Goal: Task Accomplishment & Management: Manage account settings

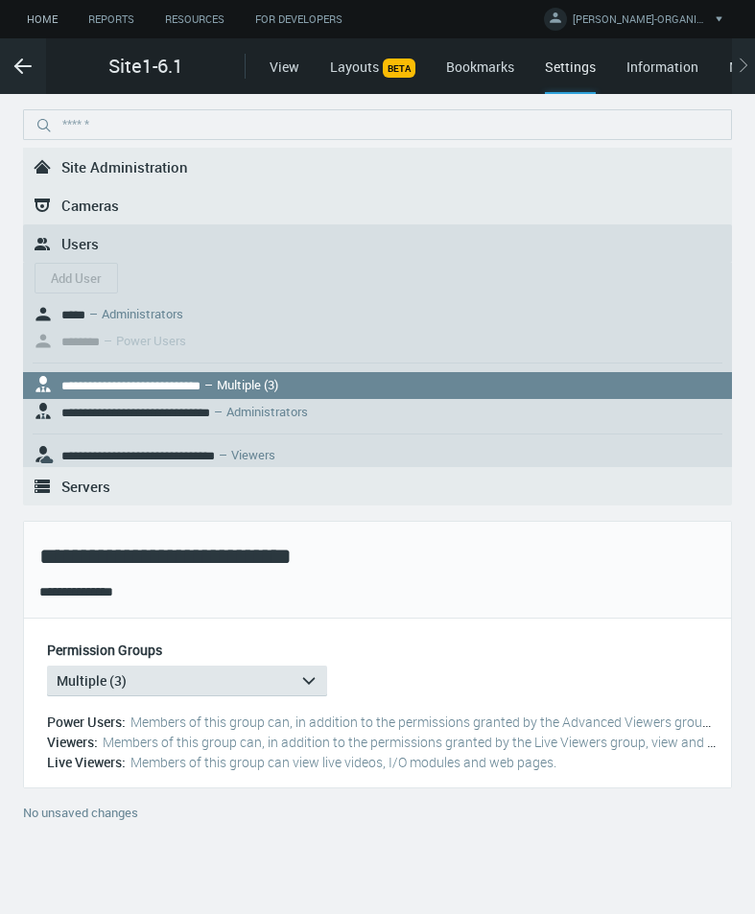
click at [50, 19] on link "Home" at bounding box center [42, 20] width 61 height 24
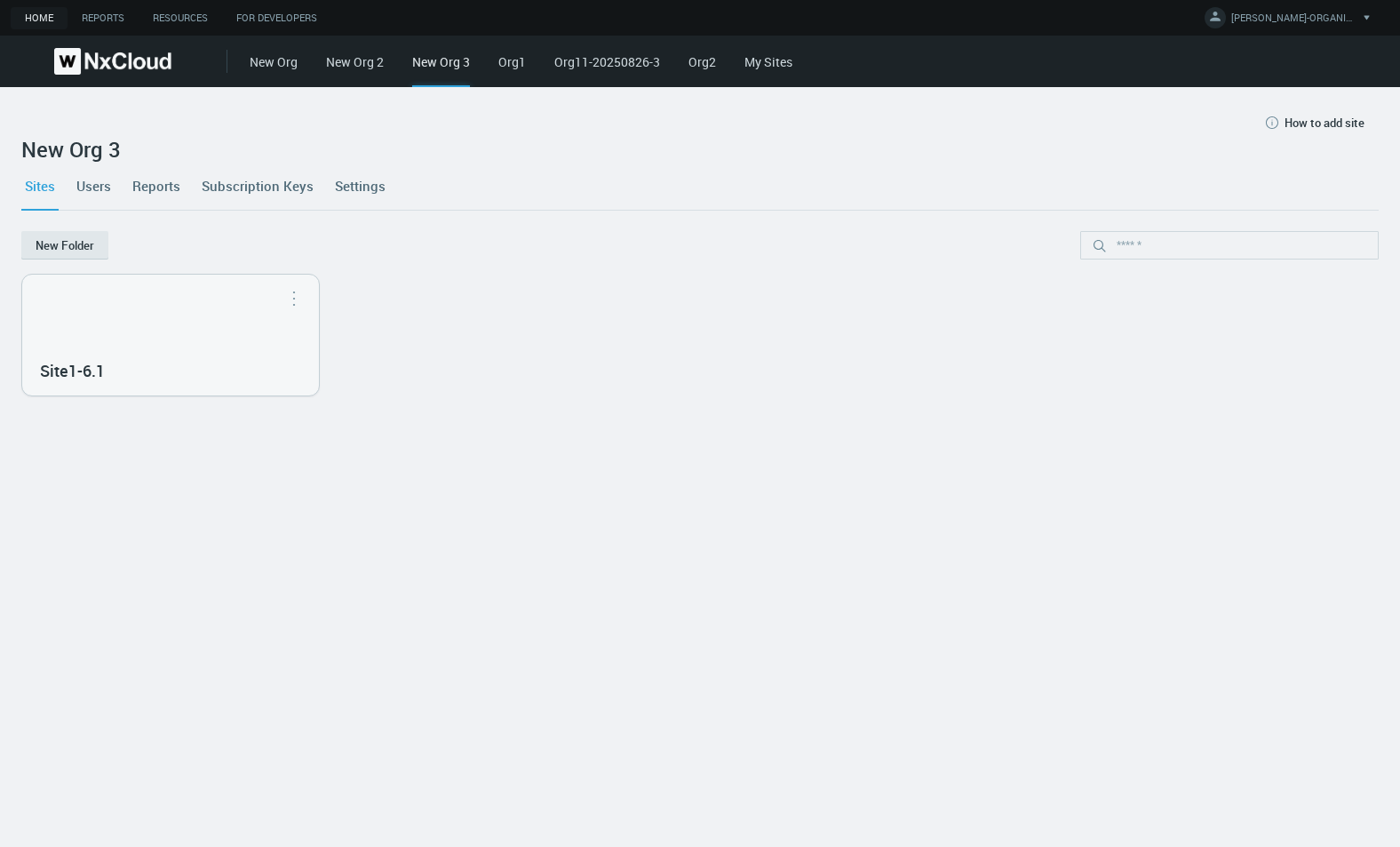
click at [699, 63] on link "My Sites" at bounding box center [768, 62] width 48 height 17
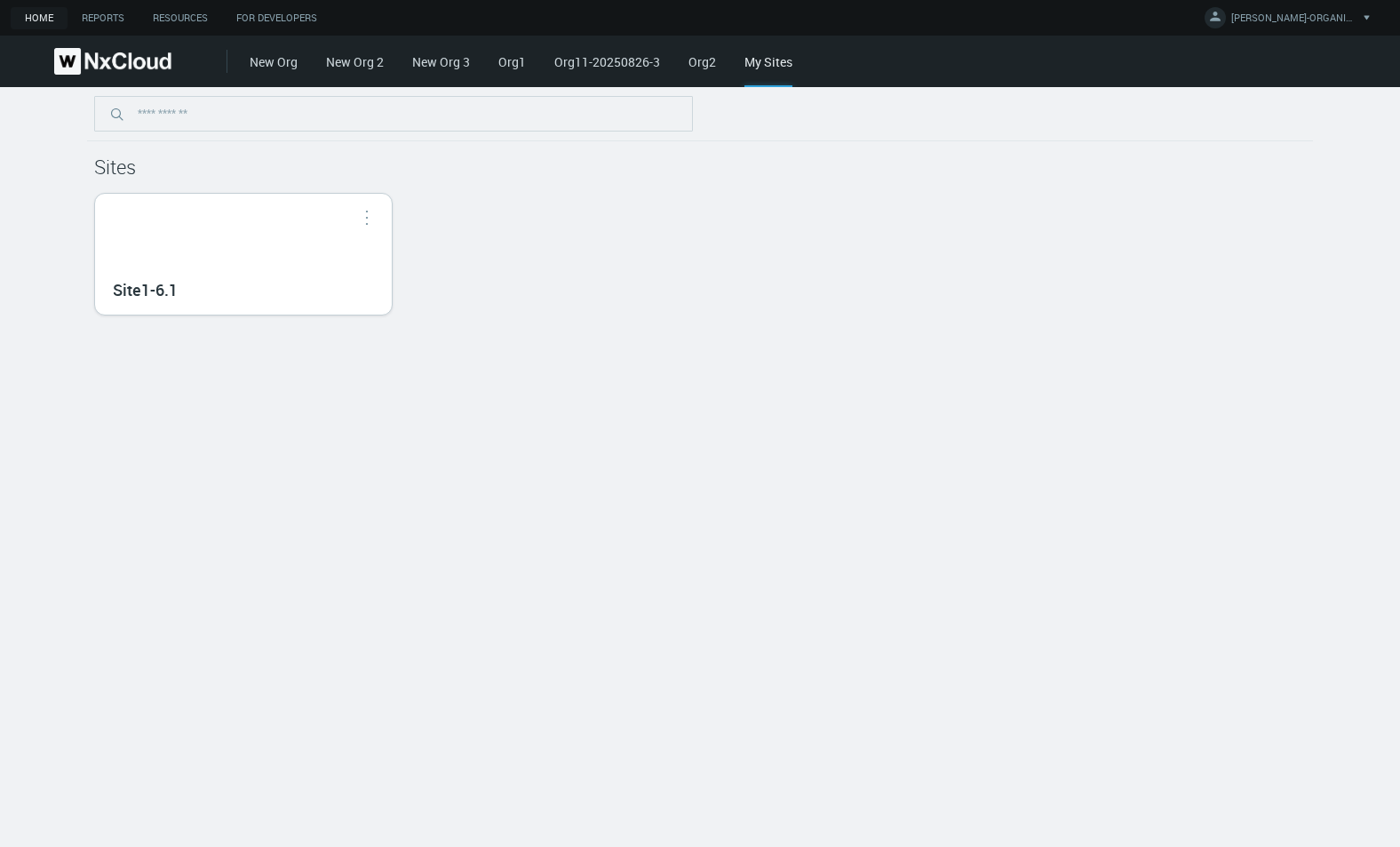
click at [337, 270] on div "Site1-6.1" at bounding box center [244, 254] width 296 height 120
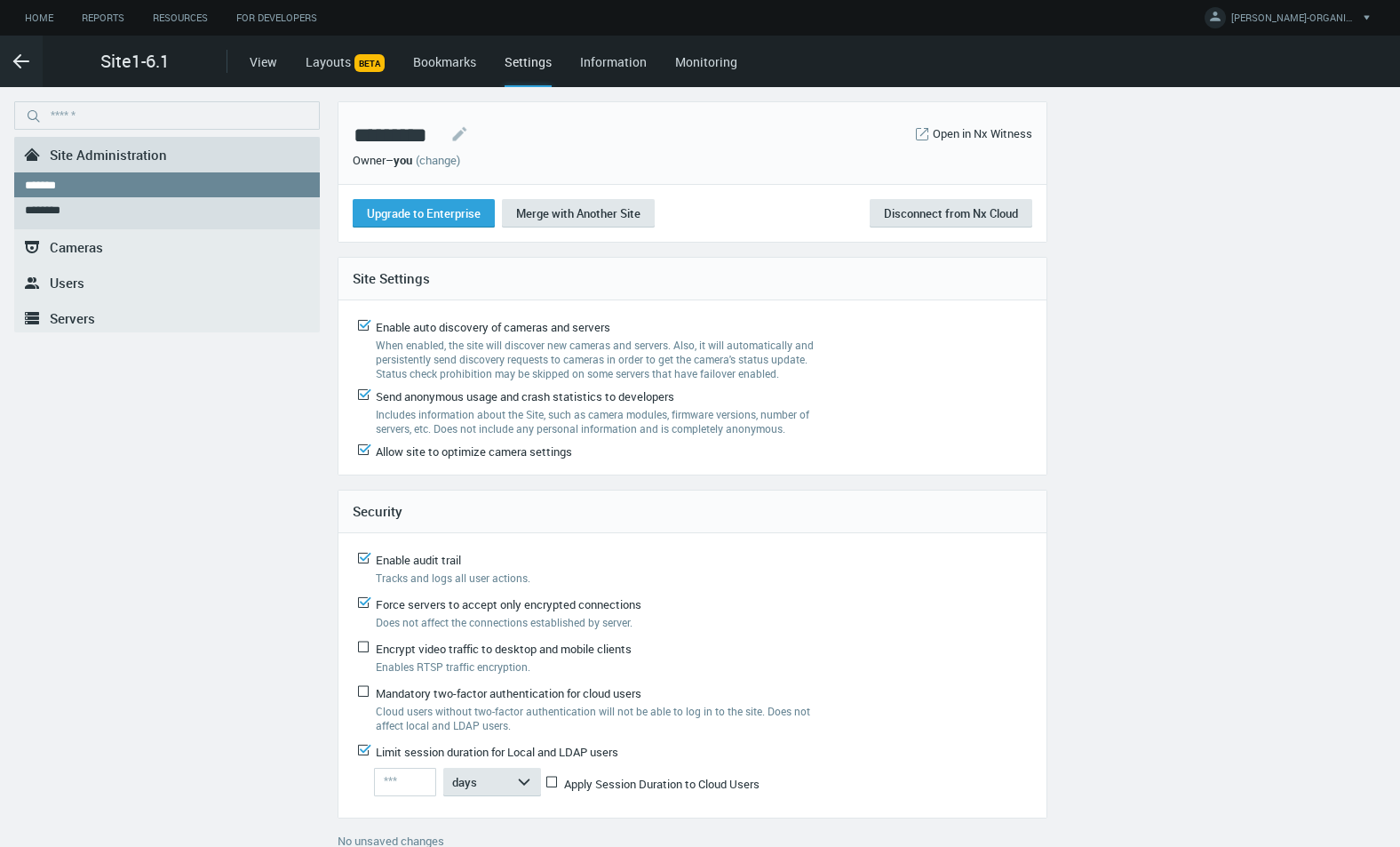
click at [450, 159] on link "(change)" at bounding box center [438, 159] width 44 height 16
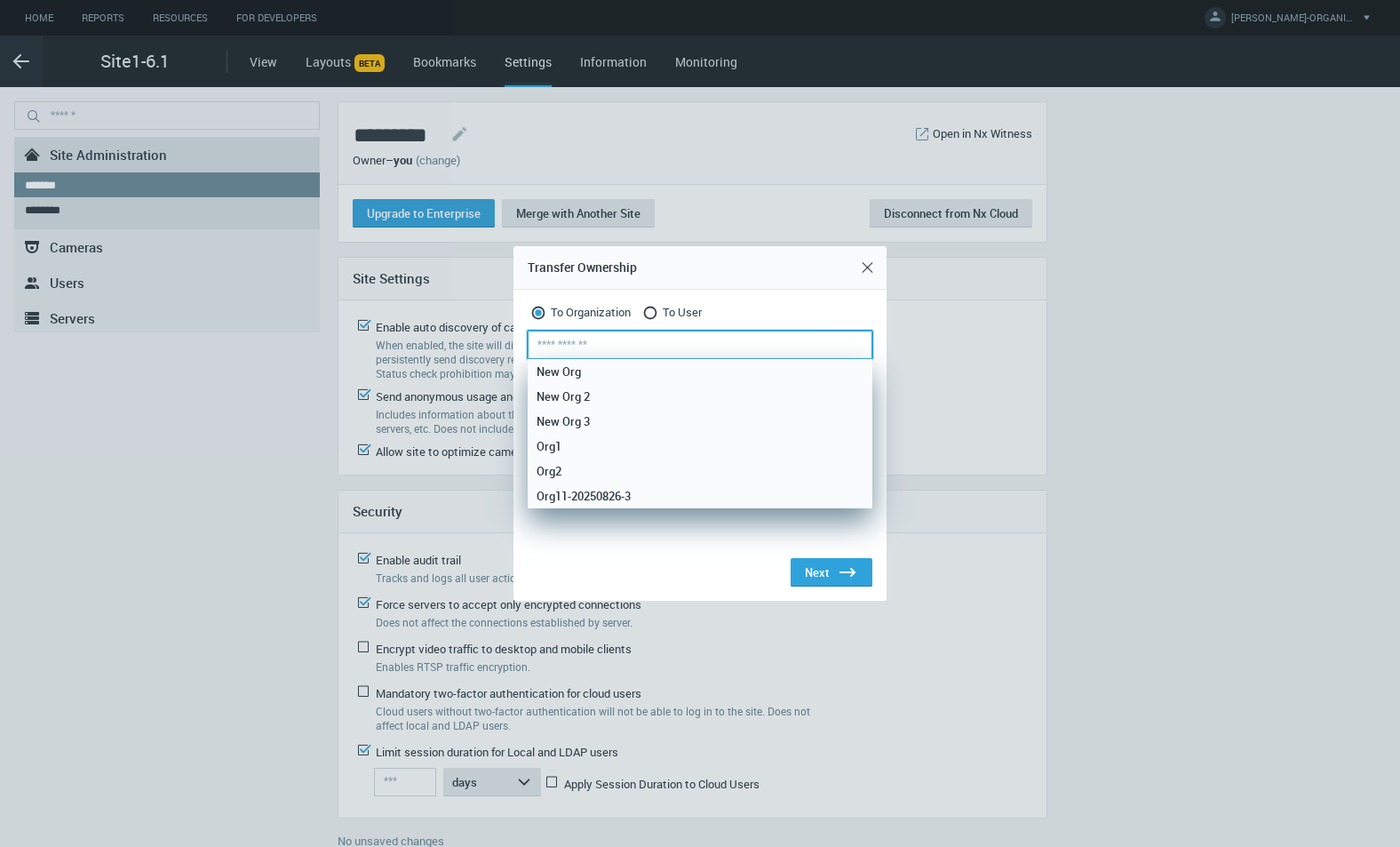
click at [666, 335] on input "text" at bounding box center [700, 345] width 345 height 29
click at [621, 441] on div "Org1" at bounding box center [700, 446] width 327 height 25
type input "****"
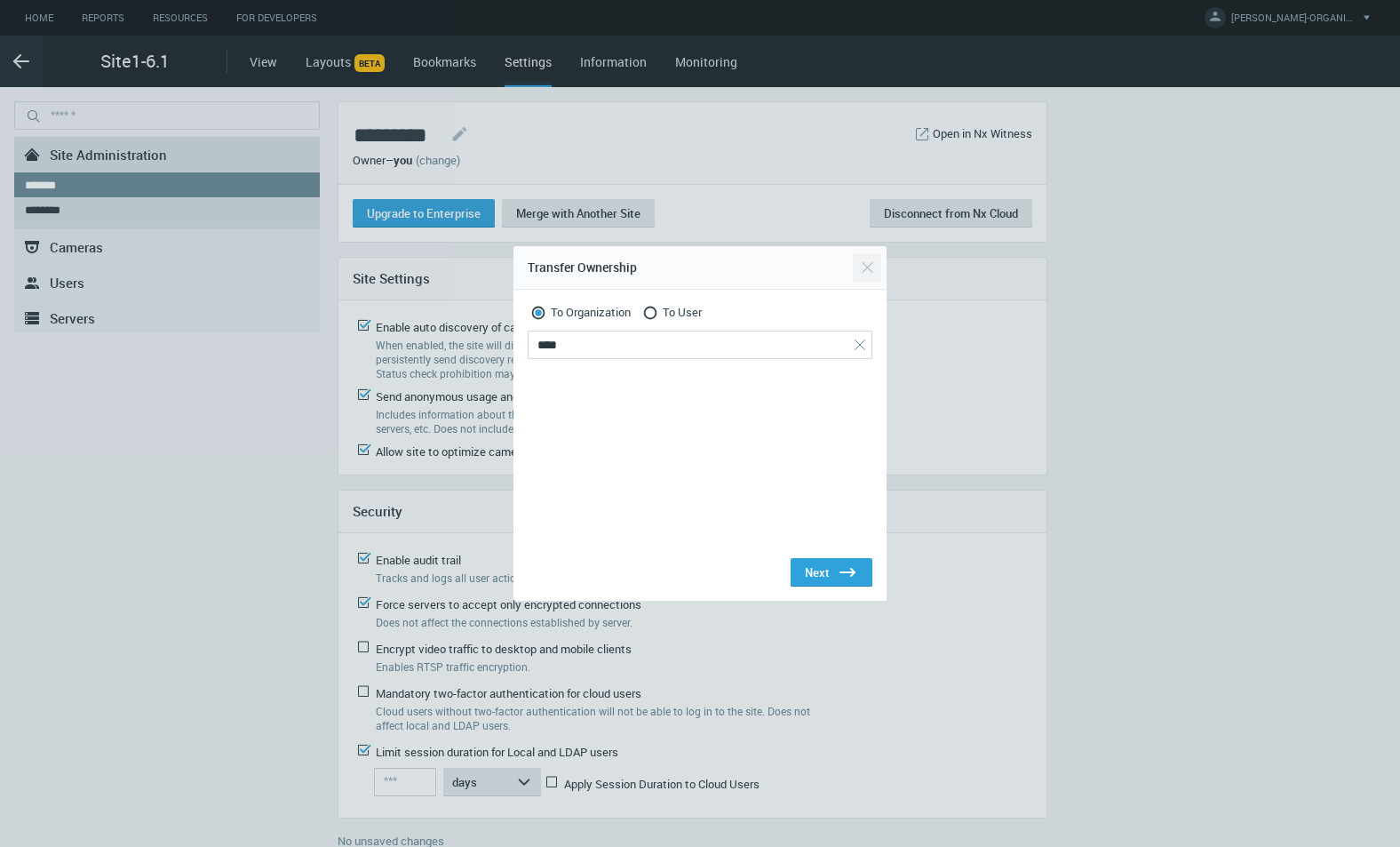
click at [699, 268] on button "Close" at bounding box center [866, 267] width 29 height 29
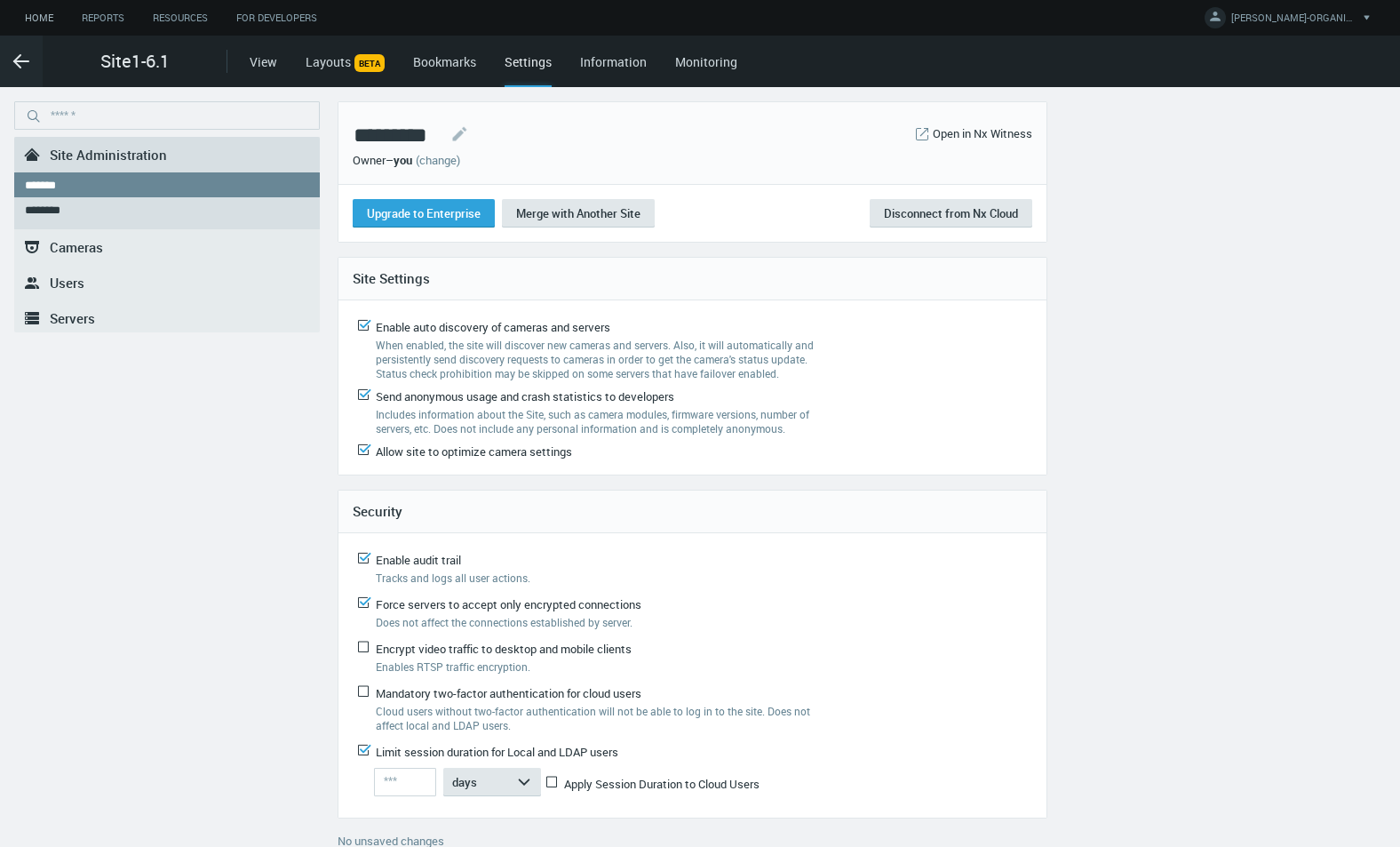
click at [32, 18] on link "Home" at bounding box center [39, 19] width 57 height 22
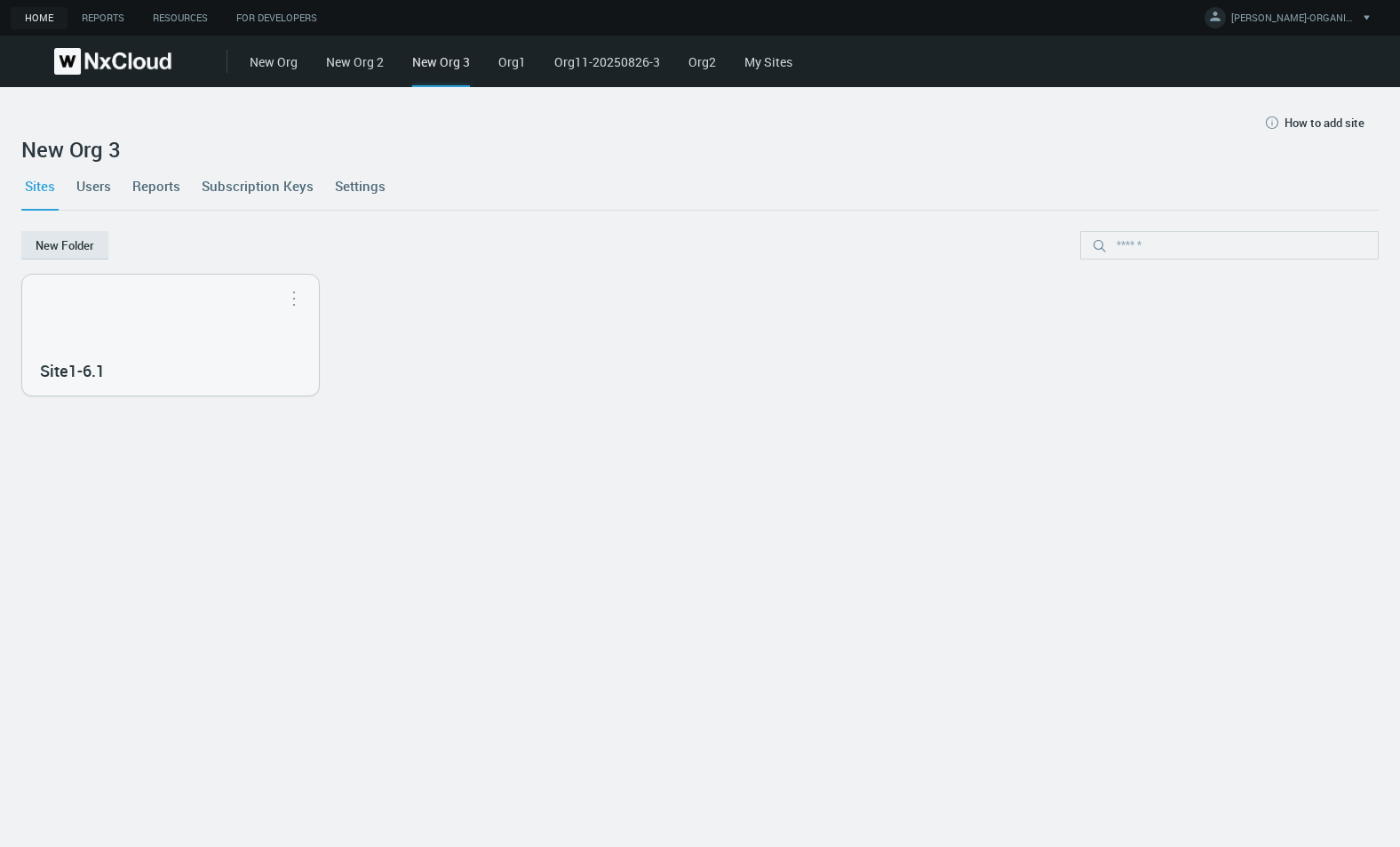
click at [493, 63] on div "New Org New Org 2 New Org 3 Org1 Org11-20250826-3 Org2 My Sites" at bounding box center [825, 61] width 1151 height 52
click at [505, 62] on link "Org1" at bounding box center [512, 62] width 28 height 17
drag, startPoint x: 107, startPoint y: 183, endPoint x: 116, endPoint y: 202, distance: 21.0
click at [107, 183] on link "Users" at bounding box center [94, 185] width 42 height 48
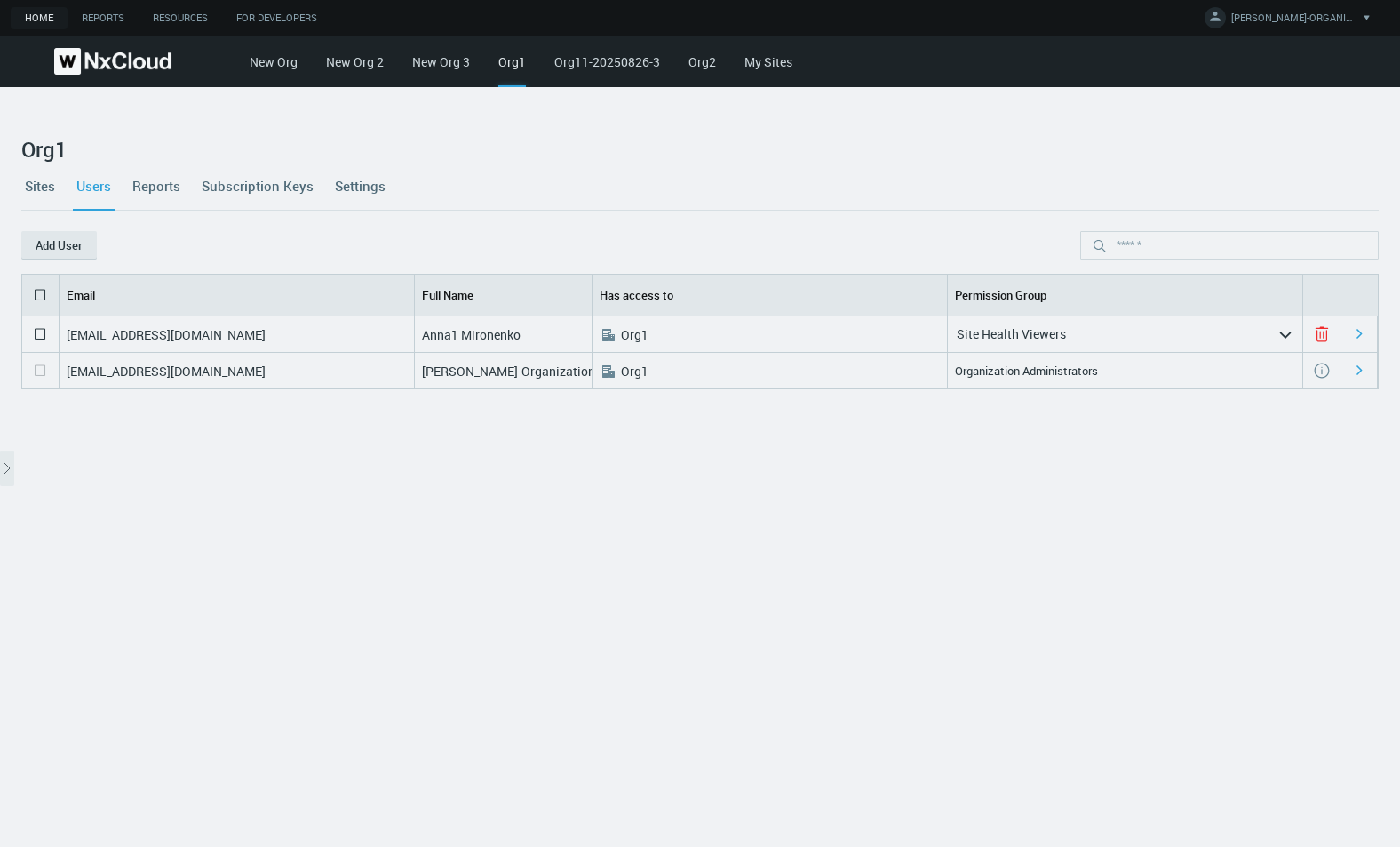
click at [699, 60] on link "My Sites" at bounding box center [768, 62] width 48 height 17
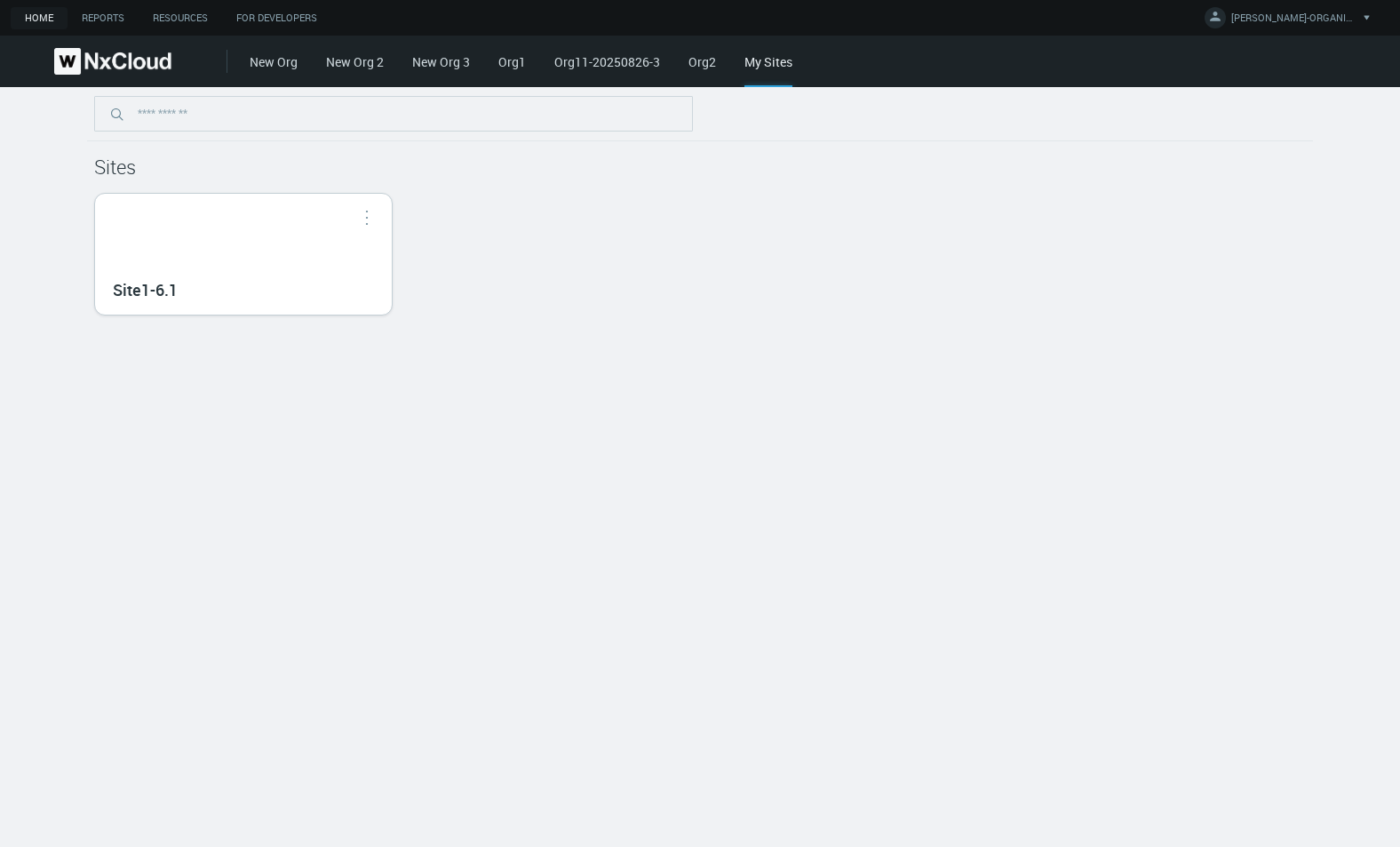
click at [267, 236] on div "Site1-6.1" at bounding box center [244, 254] width 296 height 120
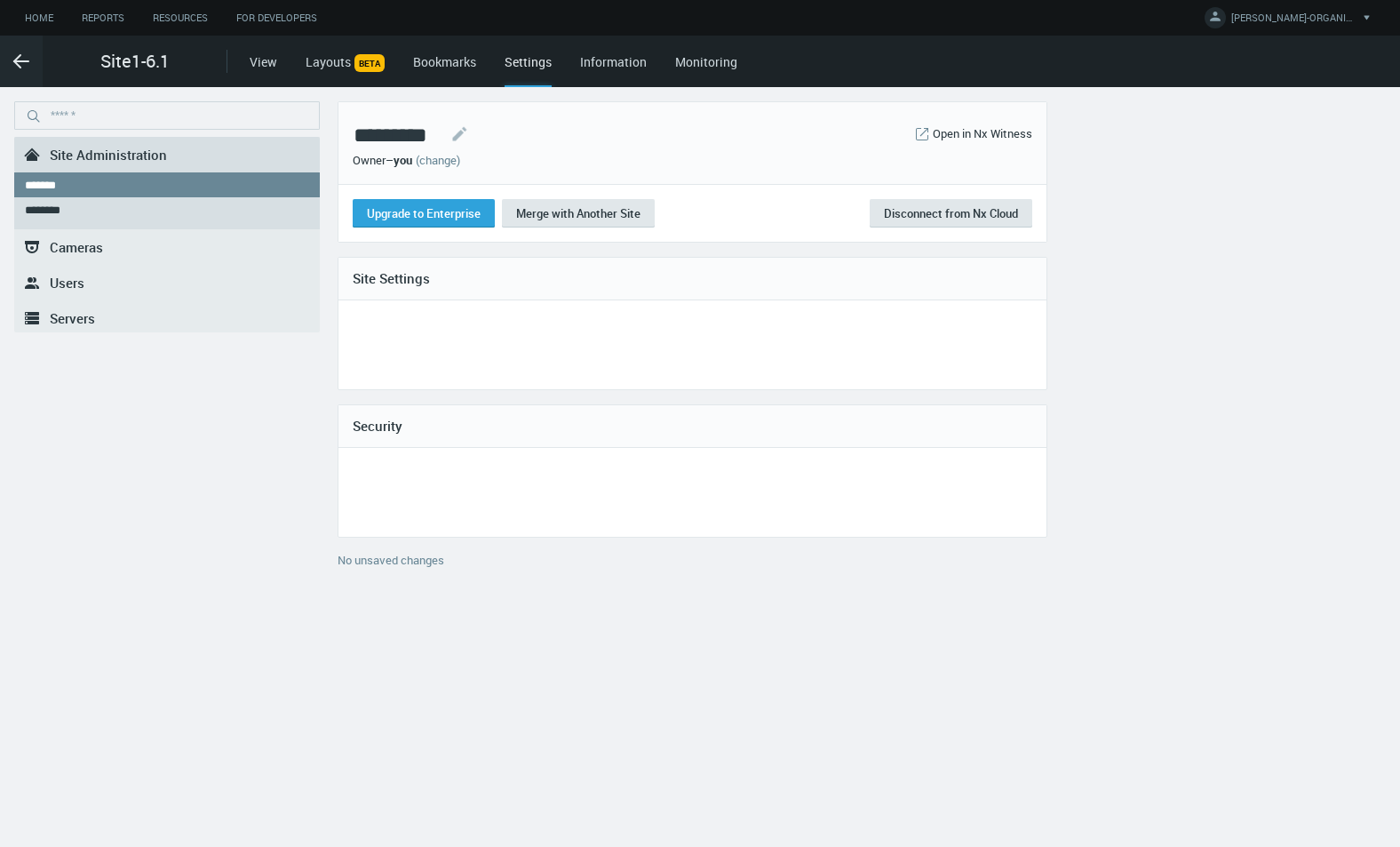
click at [444, 153] on link "(change)" at bounding box center [438, 159] width 44 height 16
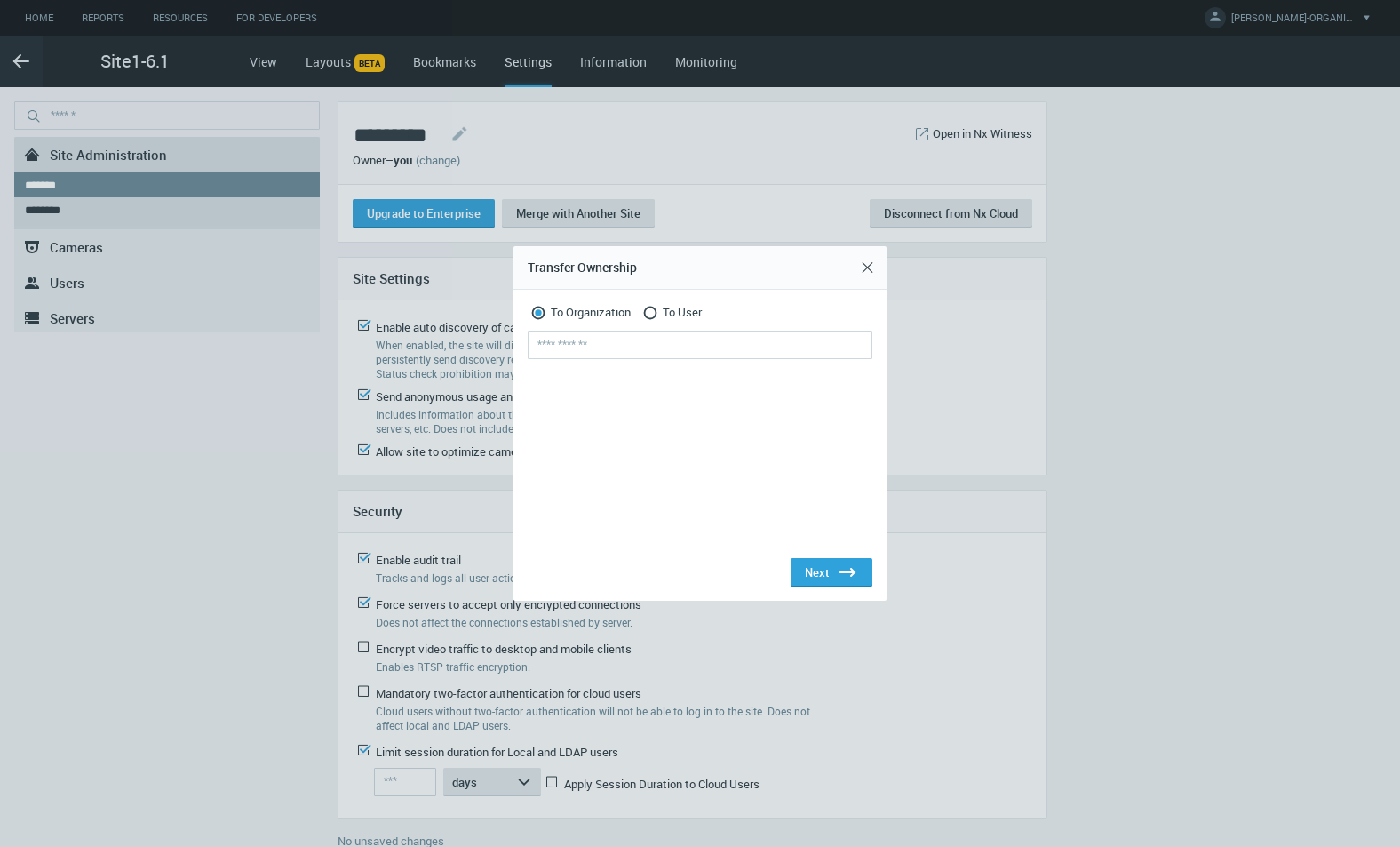
click at [635, 328] on div "To Organization To User Next .st0{fill:#2B383F;} Next .st0{fill:#2B383F;}" at bounding box center [700, 445] width 345 height 283
click at [635, 334] on input "text" at bounding box center [700, 345] width 345 height 29
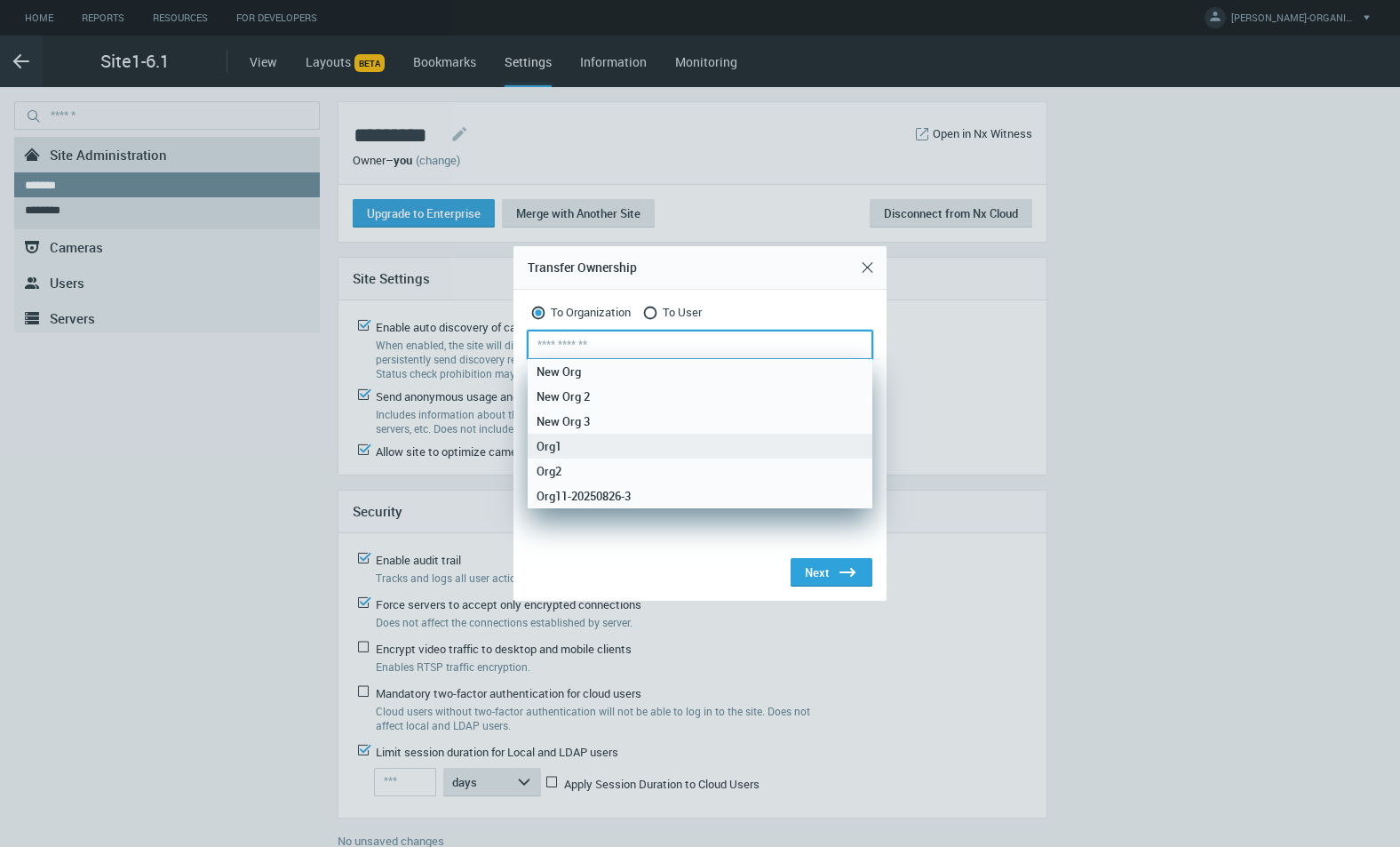
click at [587, 443] on div "Org1" at bounding box center [700, 446] width 327 height 25
type input "****"
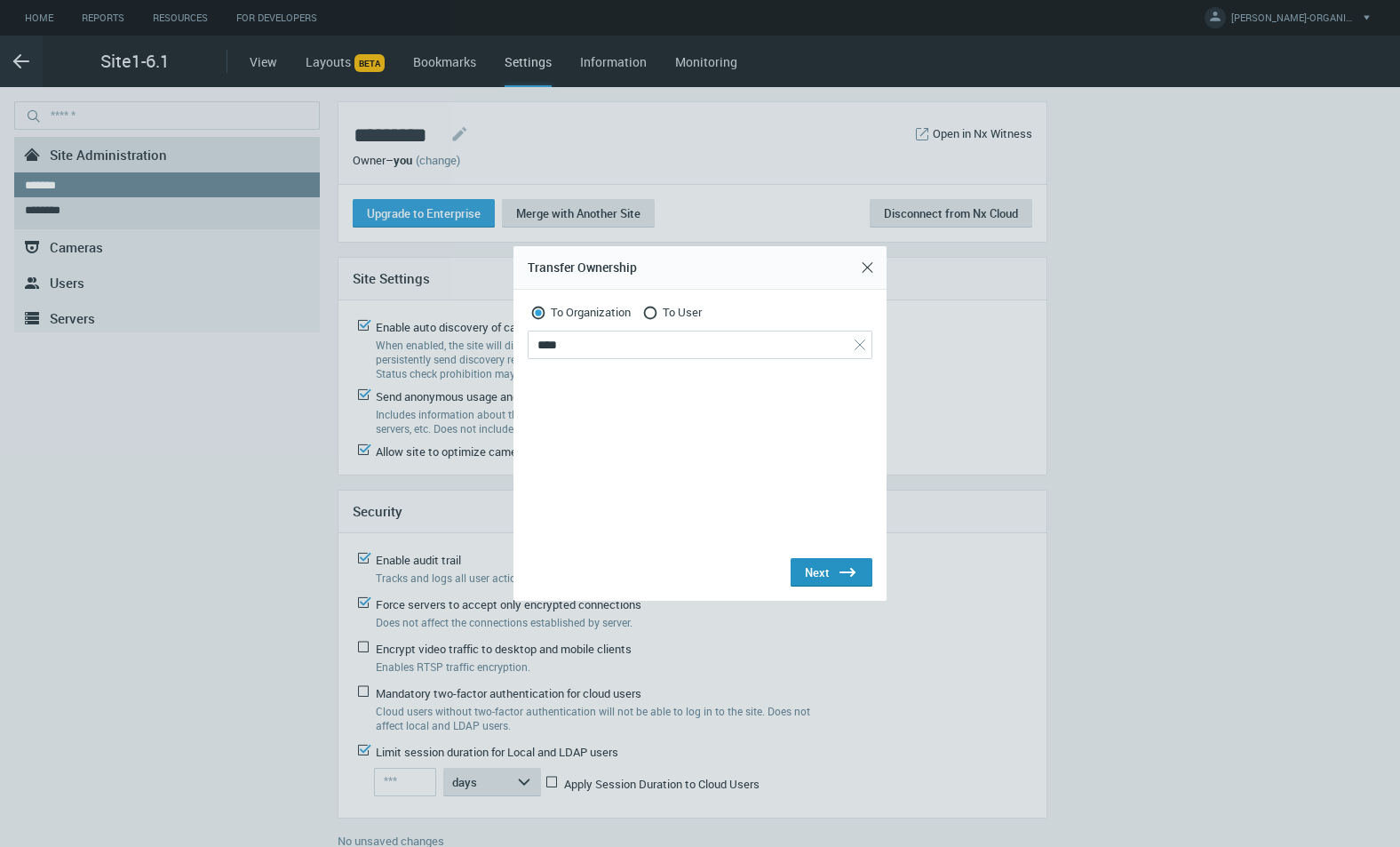
click at [699, 575] on div "Next .st0{fill:#2B383F;}" at bounding box center [832, 572] width 54 height 21
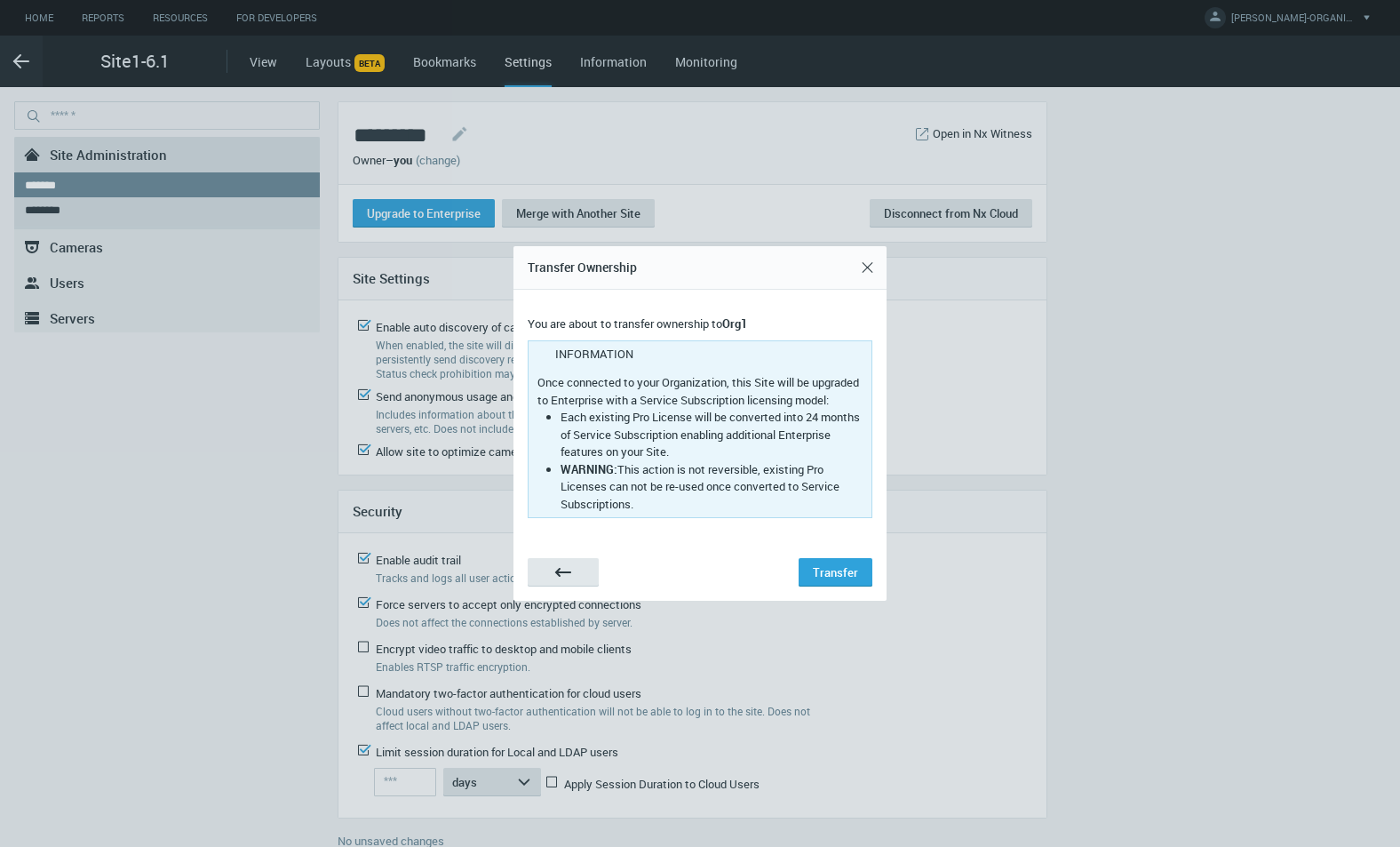
click at [699, 575] on div "Transfer" at bounding box center [835, 572] width 45 height 14
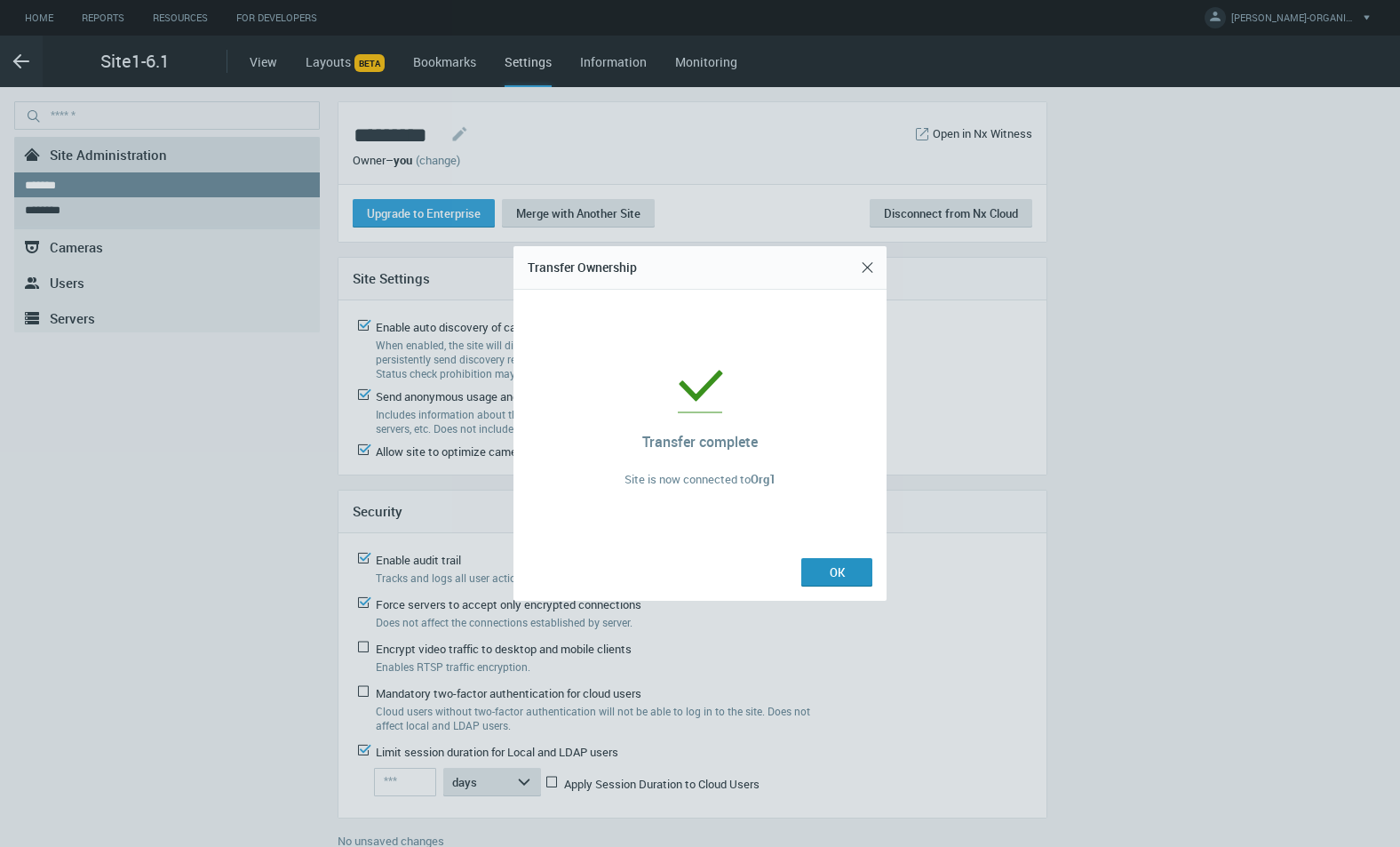
click at [699, 577] on button "OK" at bounding box center [837, 572] width 71 height 29
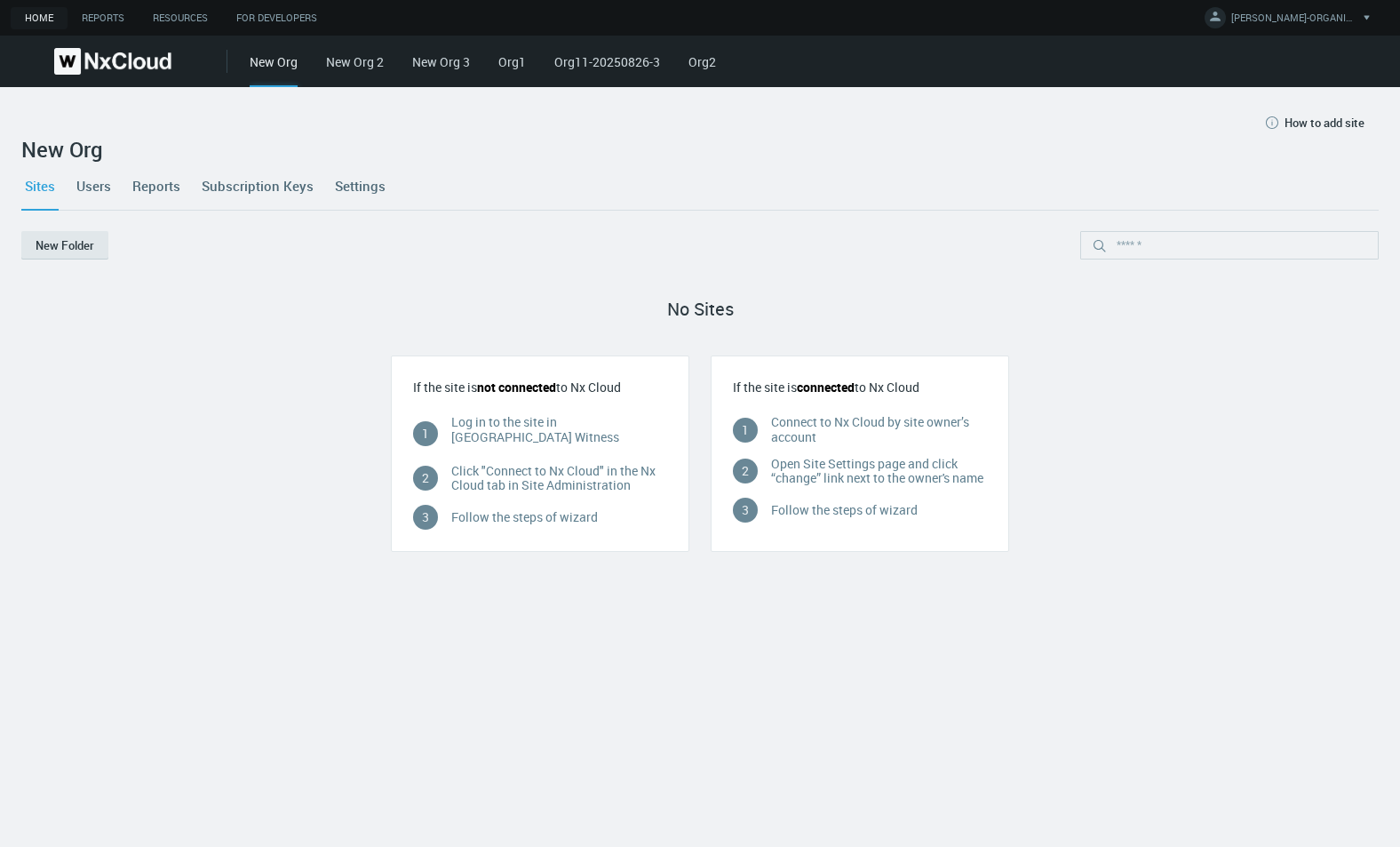
click at [505, 61] on link "Org1" at bounding box center [512, 62] width 28 height 17
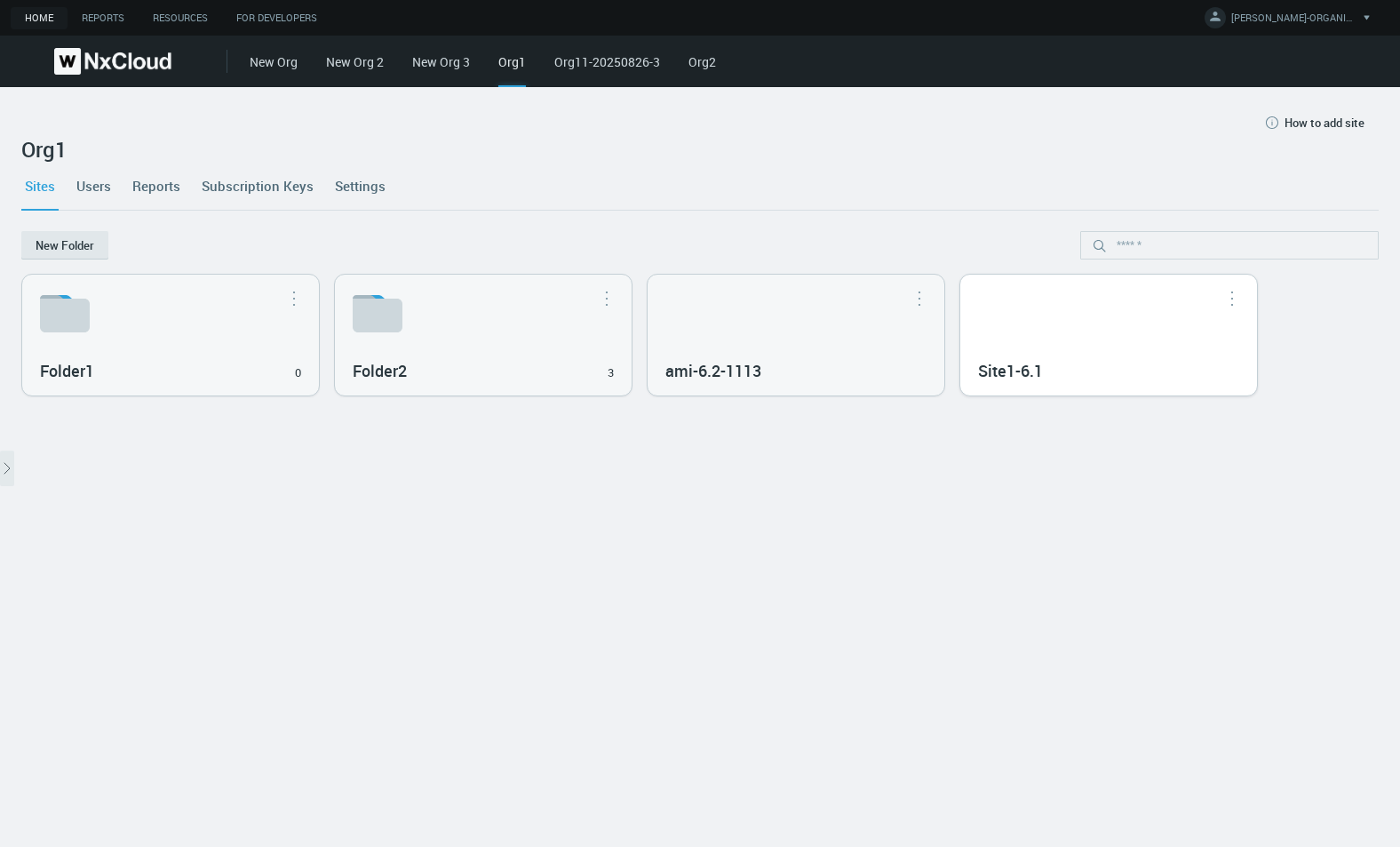
click at [1043, 327] on div "Site1-6.1" at bounding box center [1108, 335] width 296 height 120
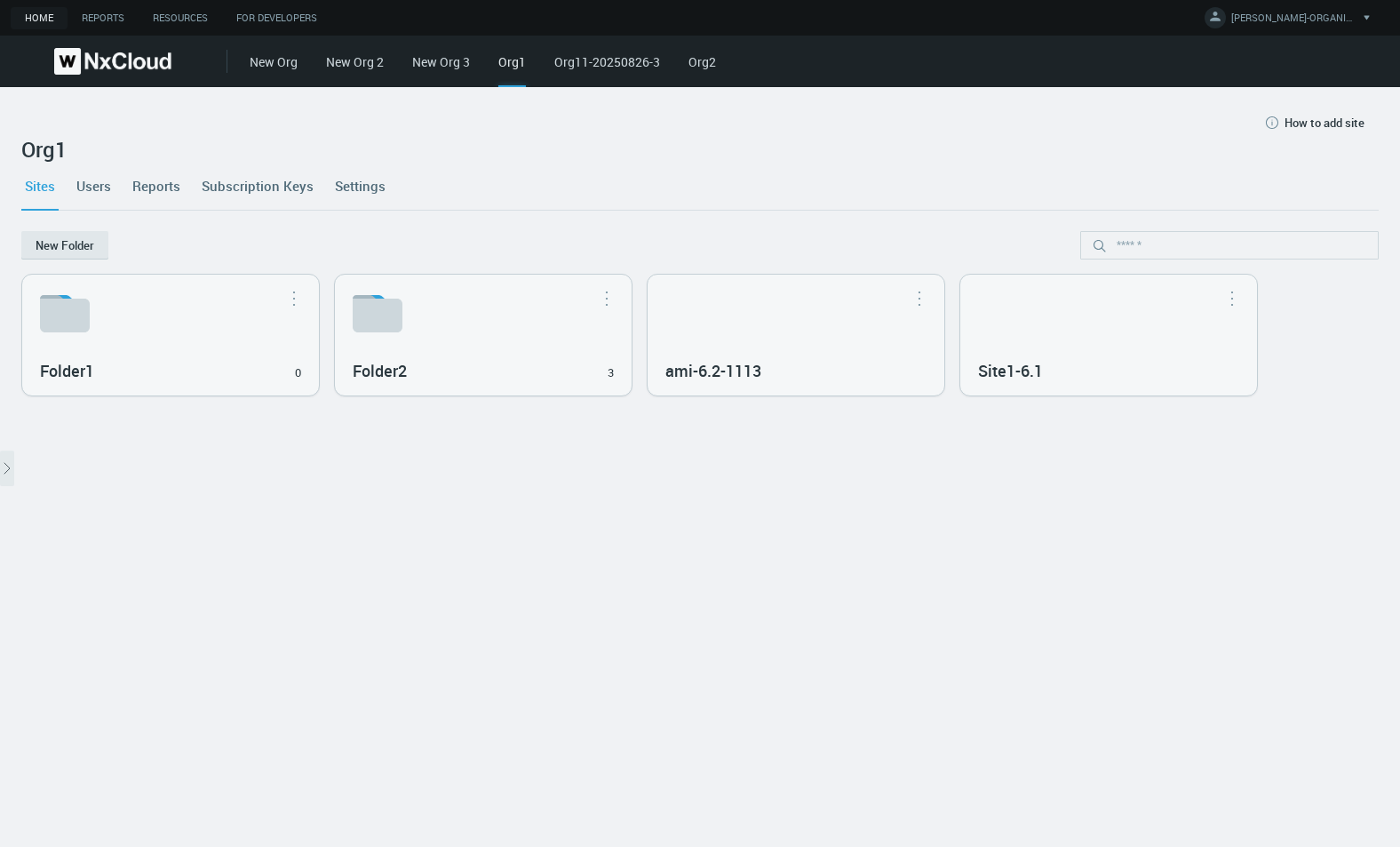
click at [1030, 346] on div "Site1-6.1" at bounding box center [1108, 335] width 296 height 120
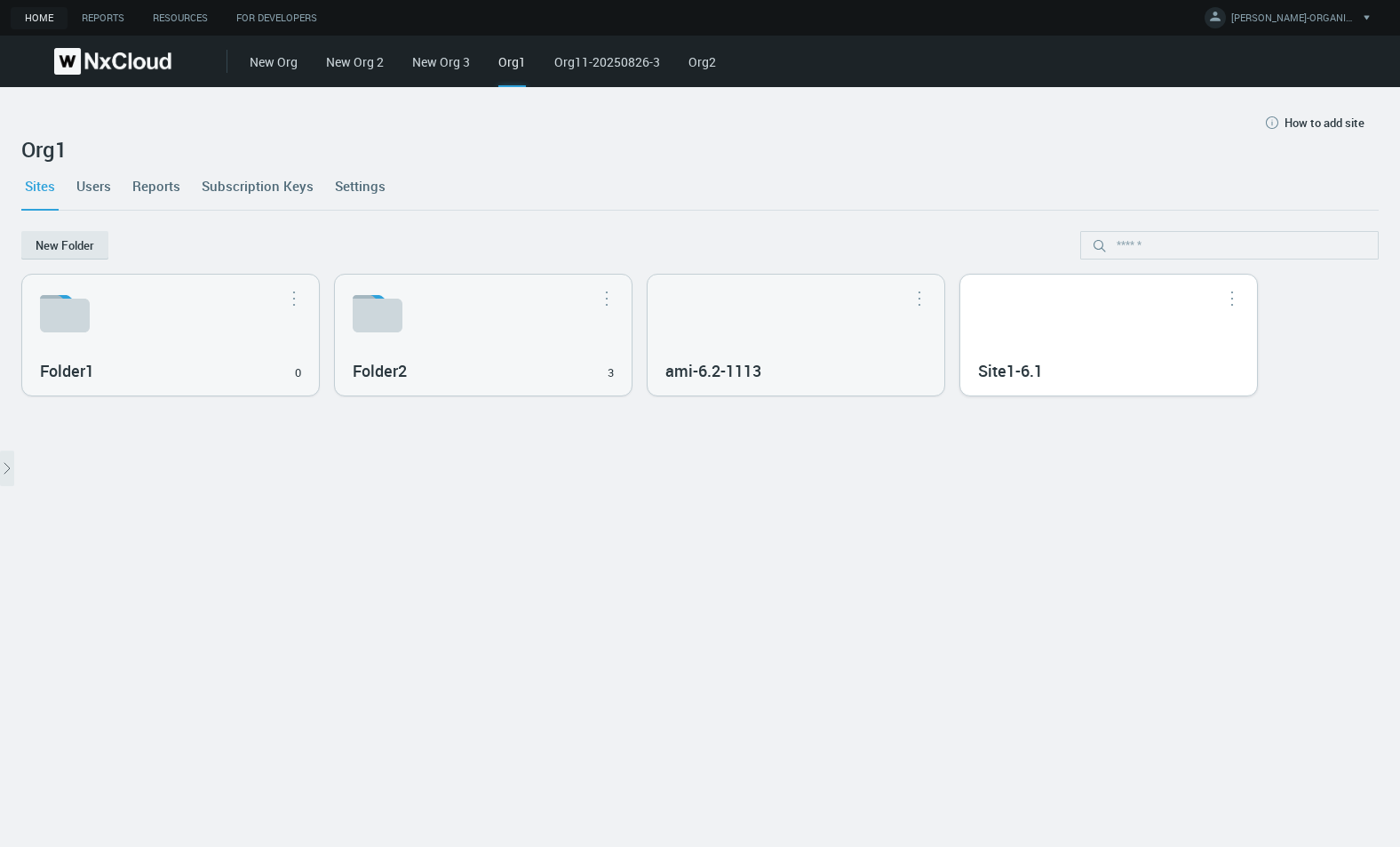
click at [1028, 345] on div "Site1-6.1" at bounding box center [1108, 335] width 296 height 120
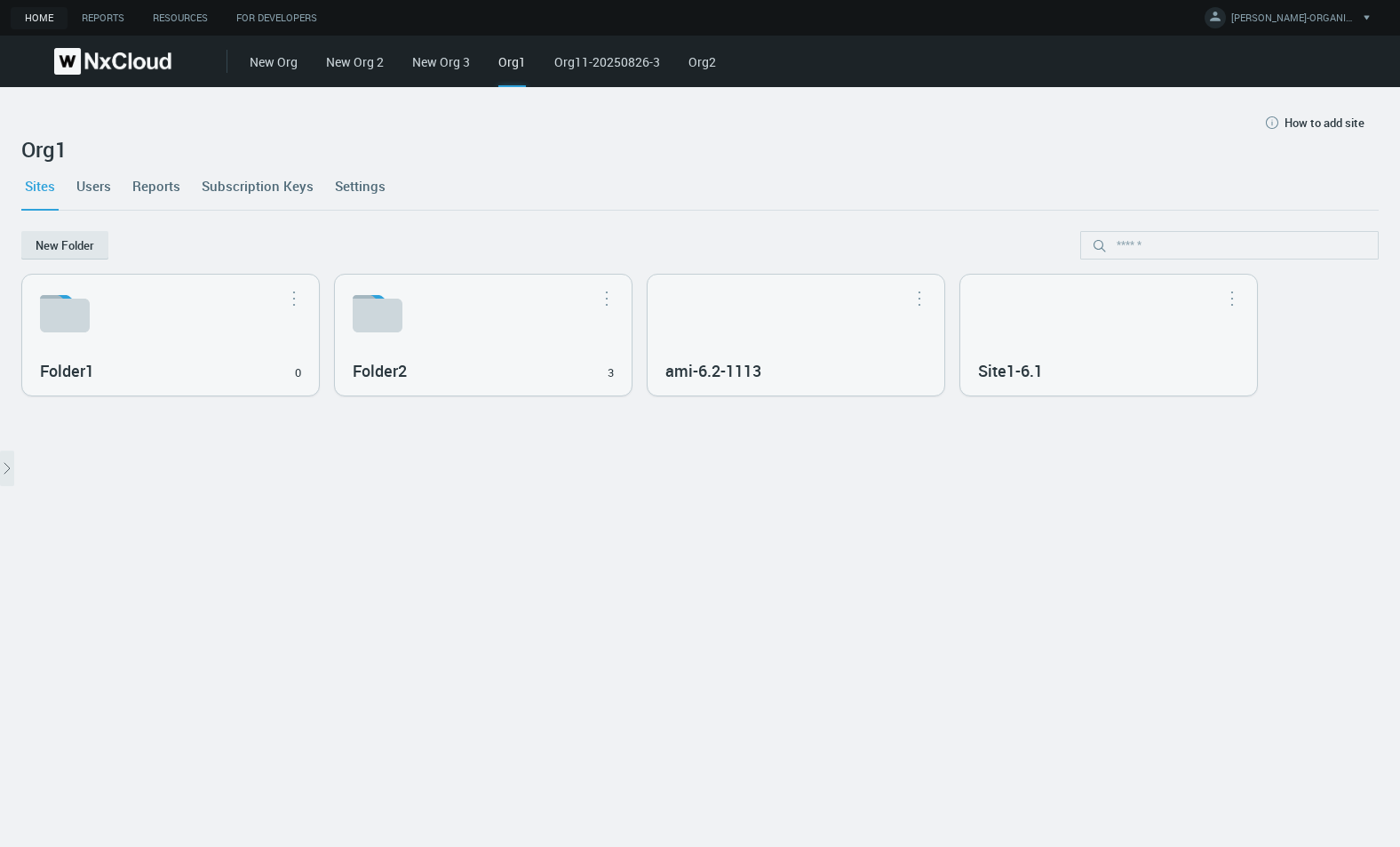
click at [1027, 345] on div "Site1-6.1" at bounding box center [1108, 335] width 296 height 120
click at [1022, 345] on div "Site1-6.1" at bounding box center [1108, 335] width 296 height 120
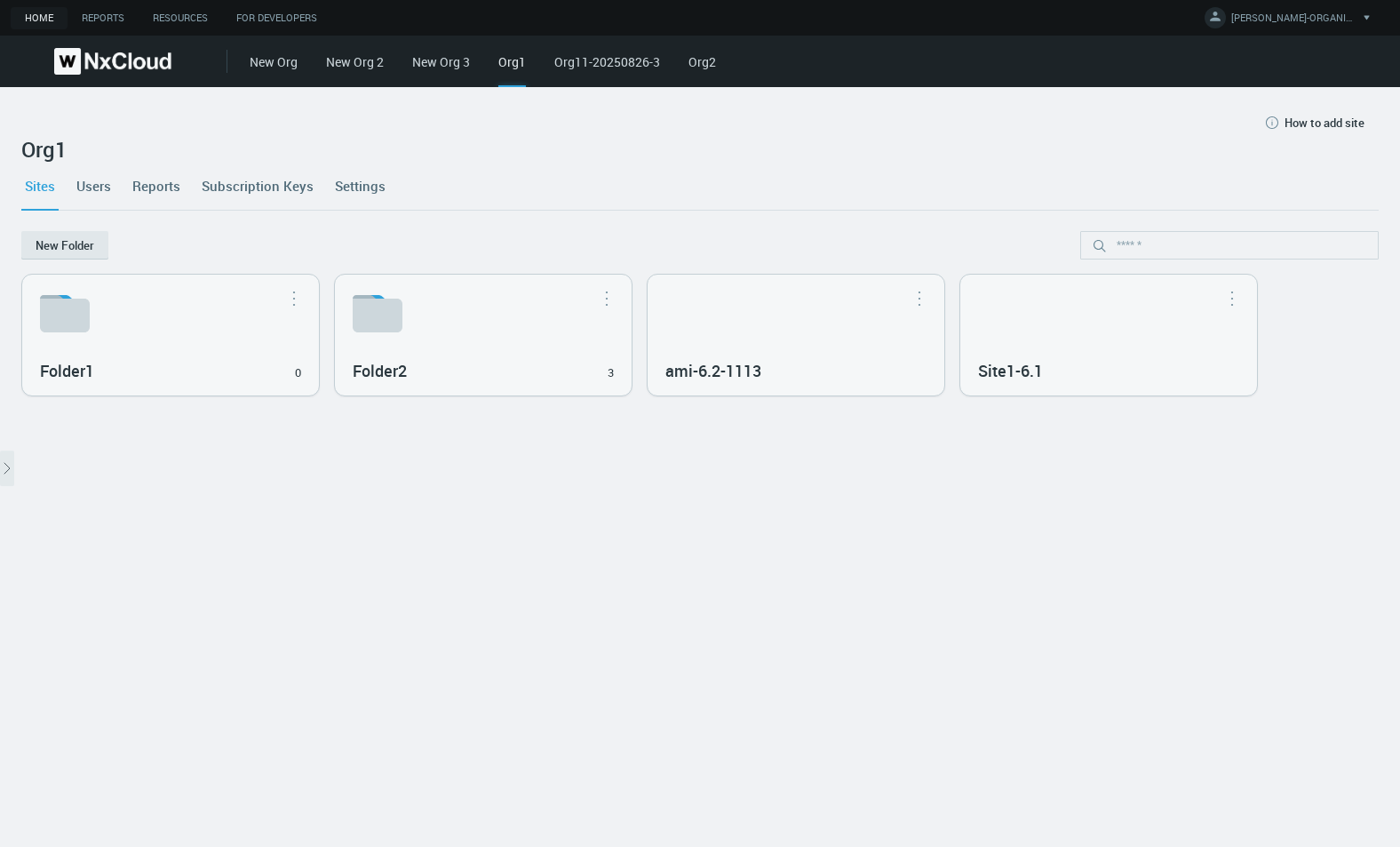
click at [1020, 345] on div "Site1-6.1" at bounding box center [1108, 335] width 296 height 120
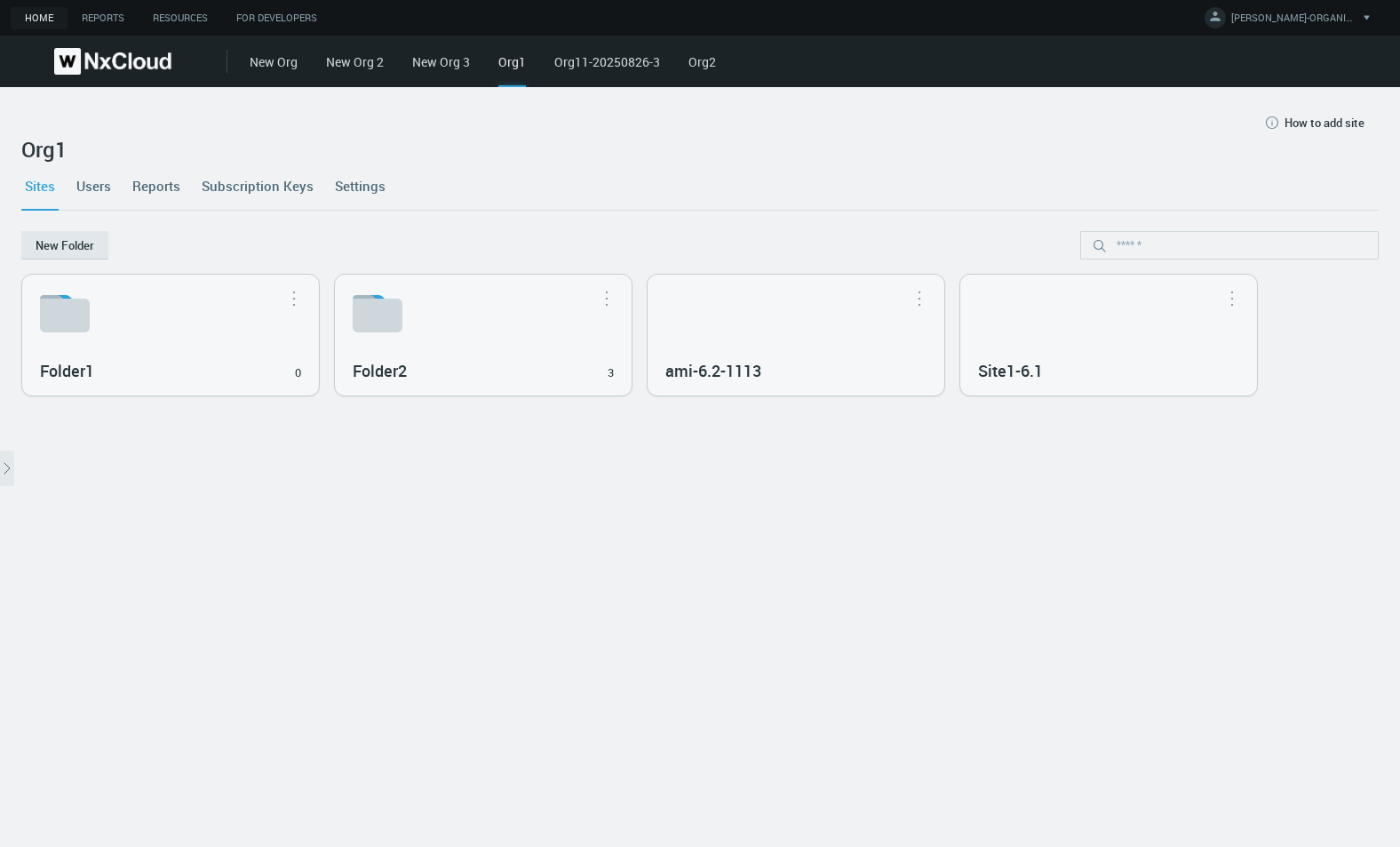
click at [1020, 345] on div "Site1-6.1" at bounding box center [1108, 335] width 296 height 120
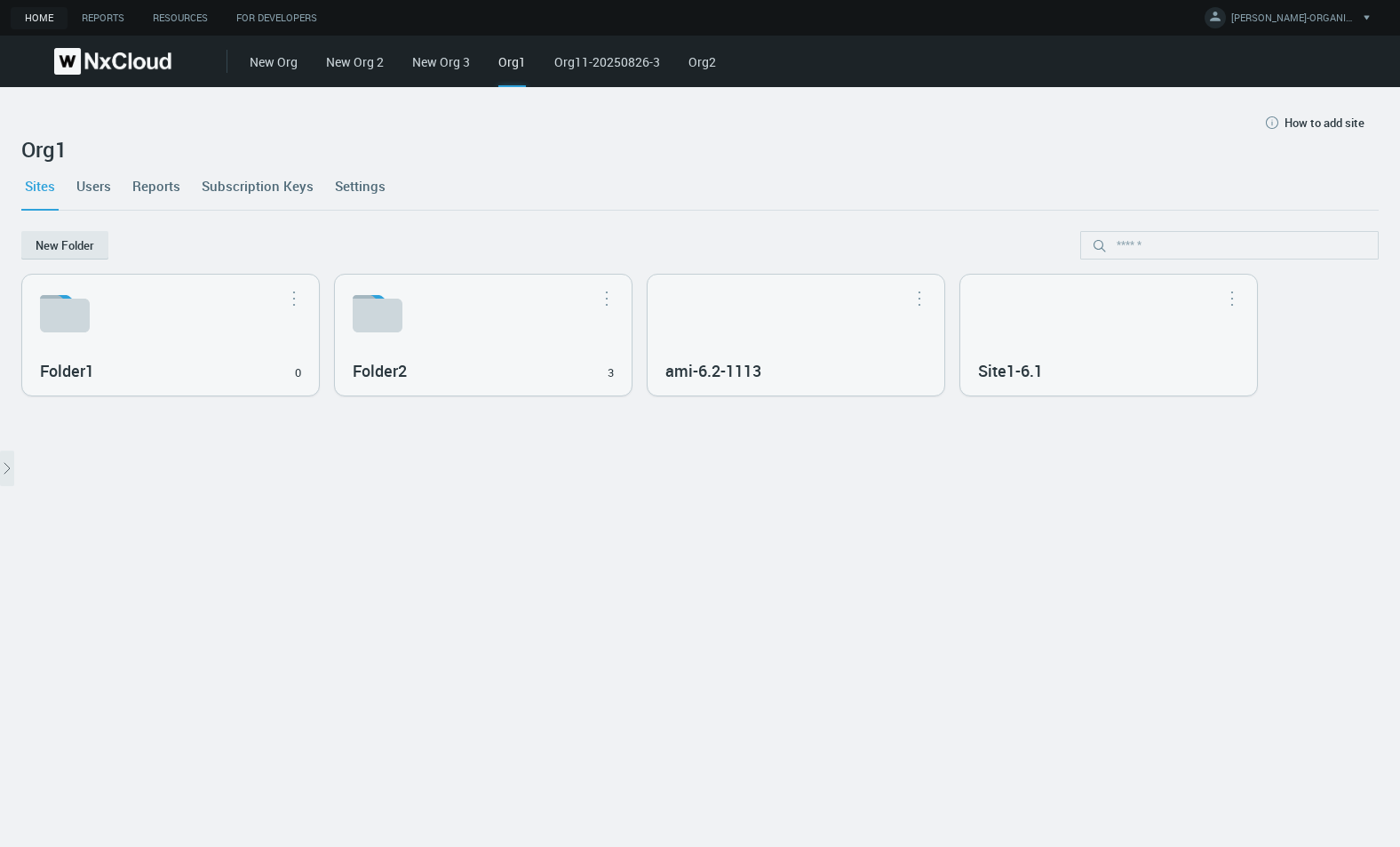
click at [1019, 345] on div "Site1-6.1" at bounding box center [1108, 335] width 296 height 120
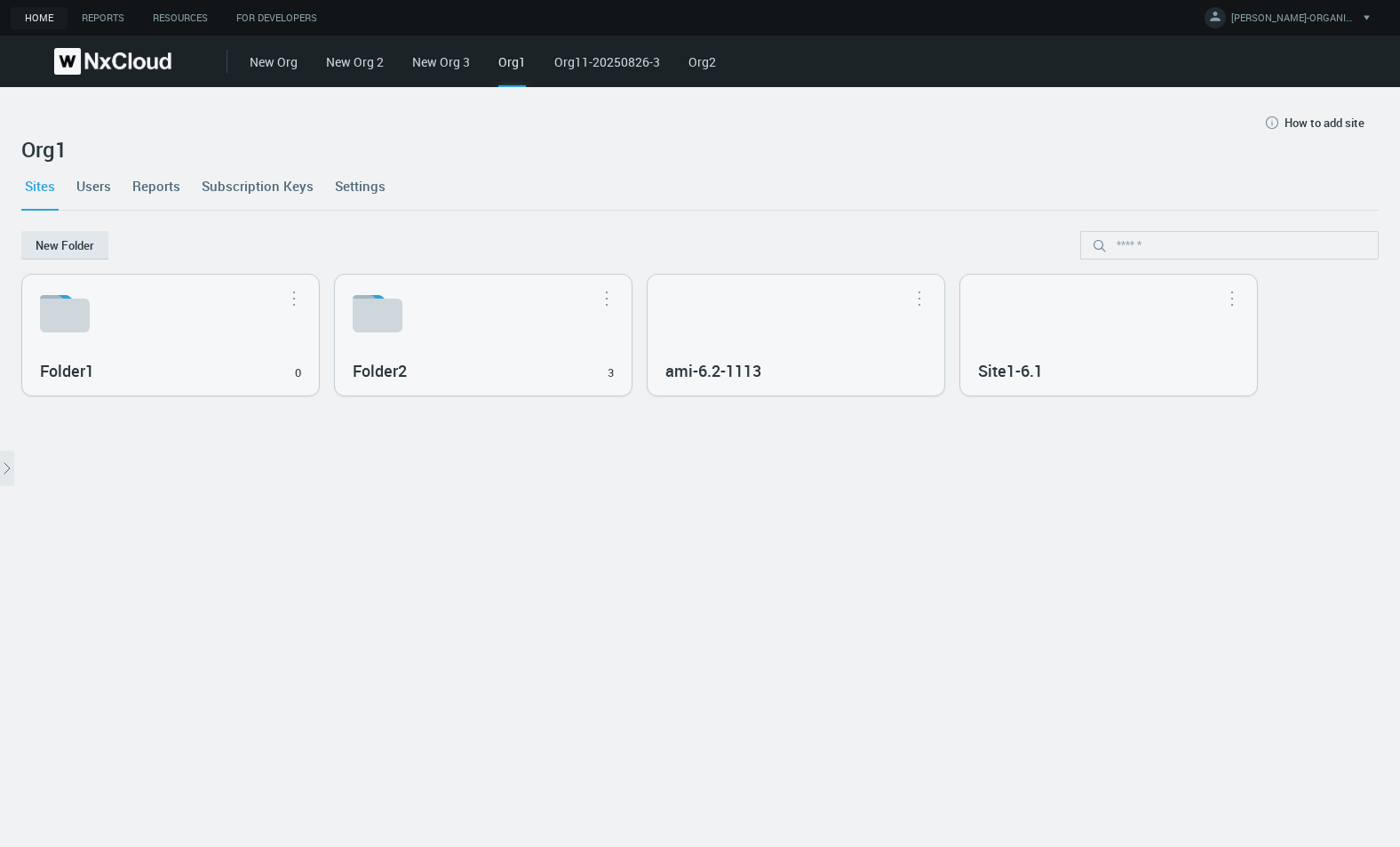
click at [1019, 345] on div "Site1-6.1" at bounding box center [1108, 335] width 296 height 120
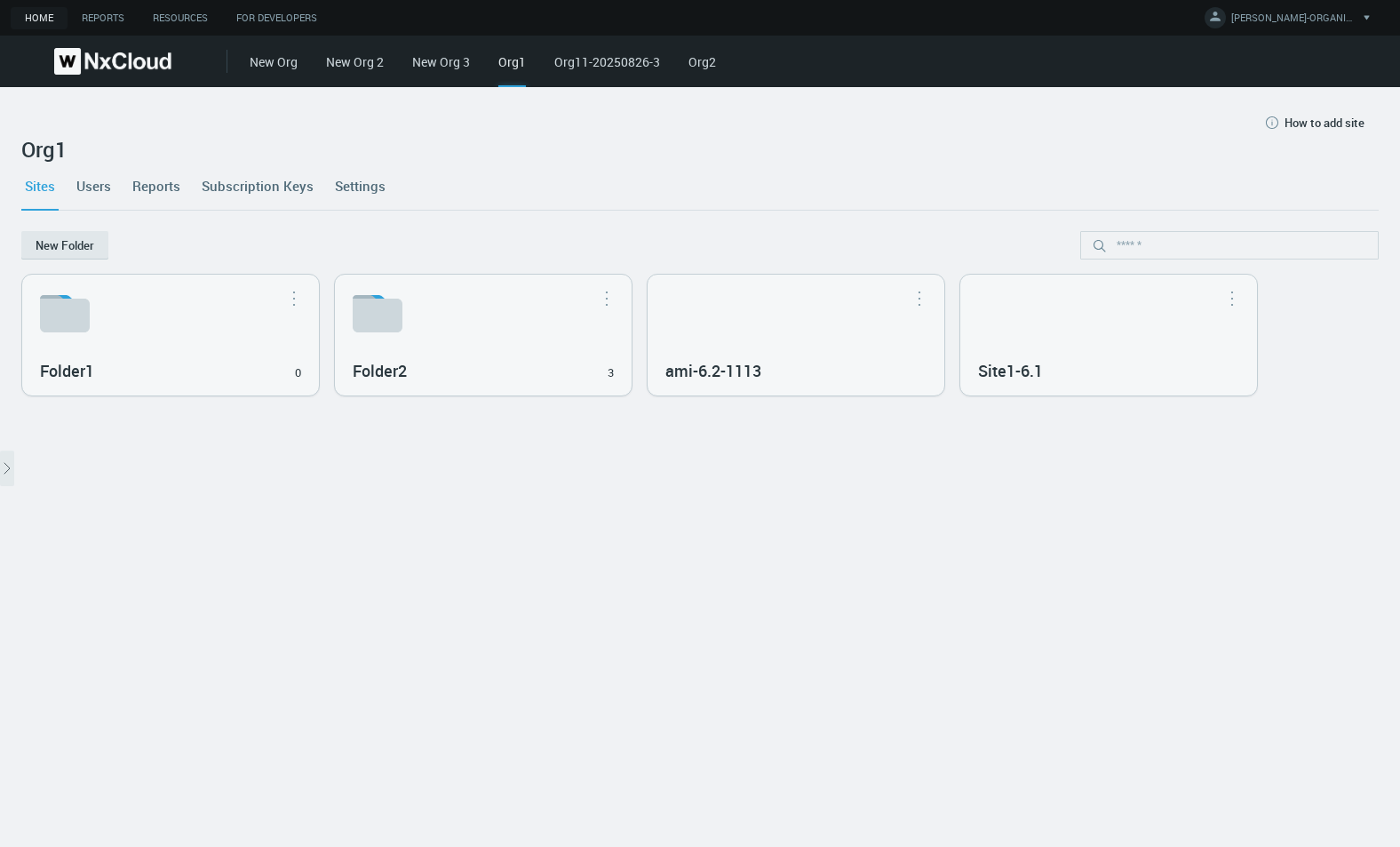
click at [1019, 345] on div "Site1-6.1" at bounding box center [1108, 335] width 296 height 120
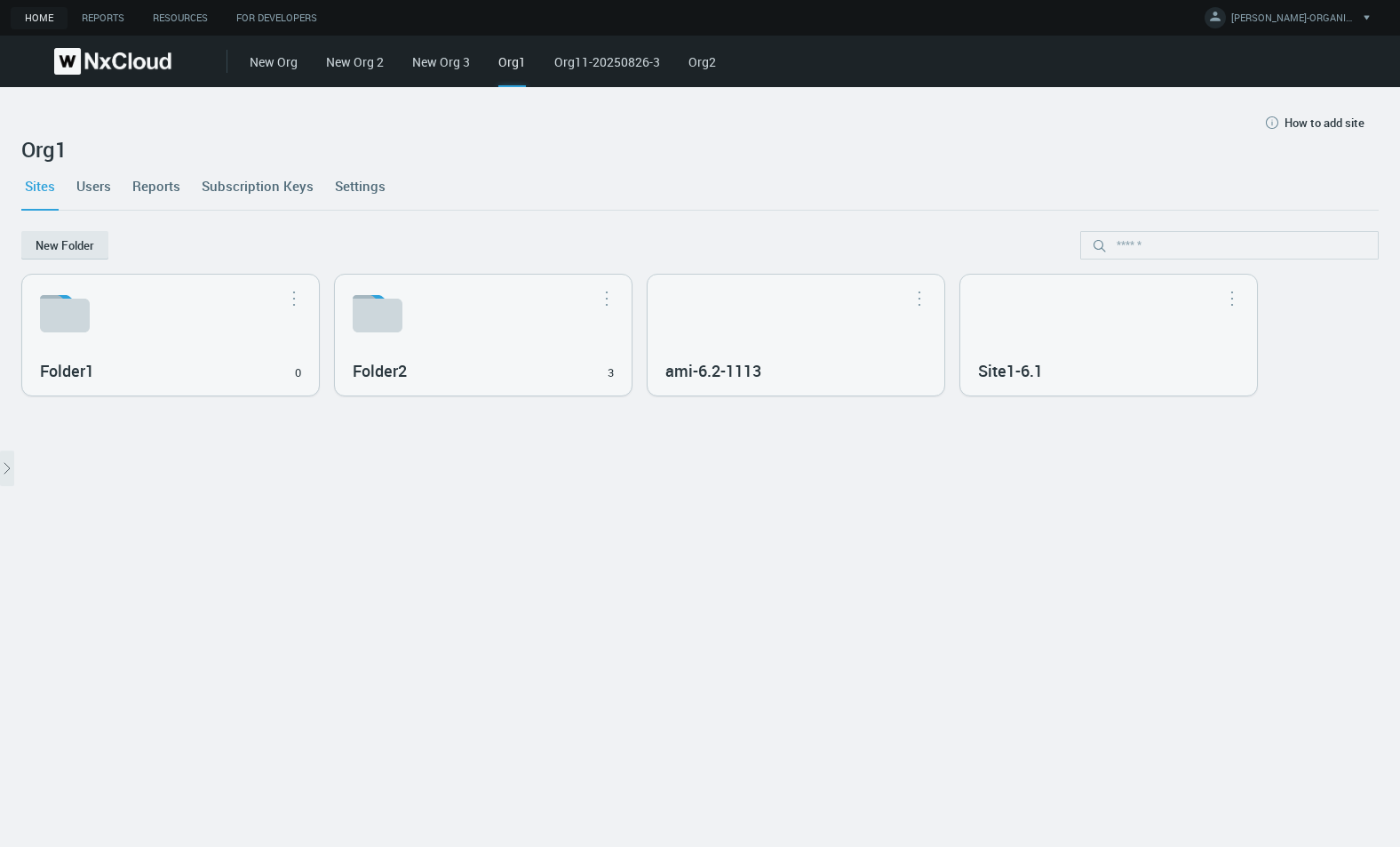
click at [1019, 345] on div "Site1-6.1" at bounding box center [1108, 335] width 296 height 120
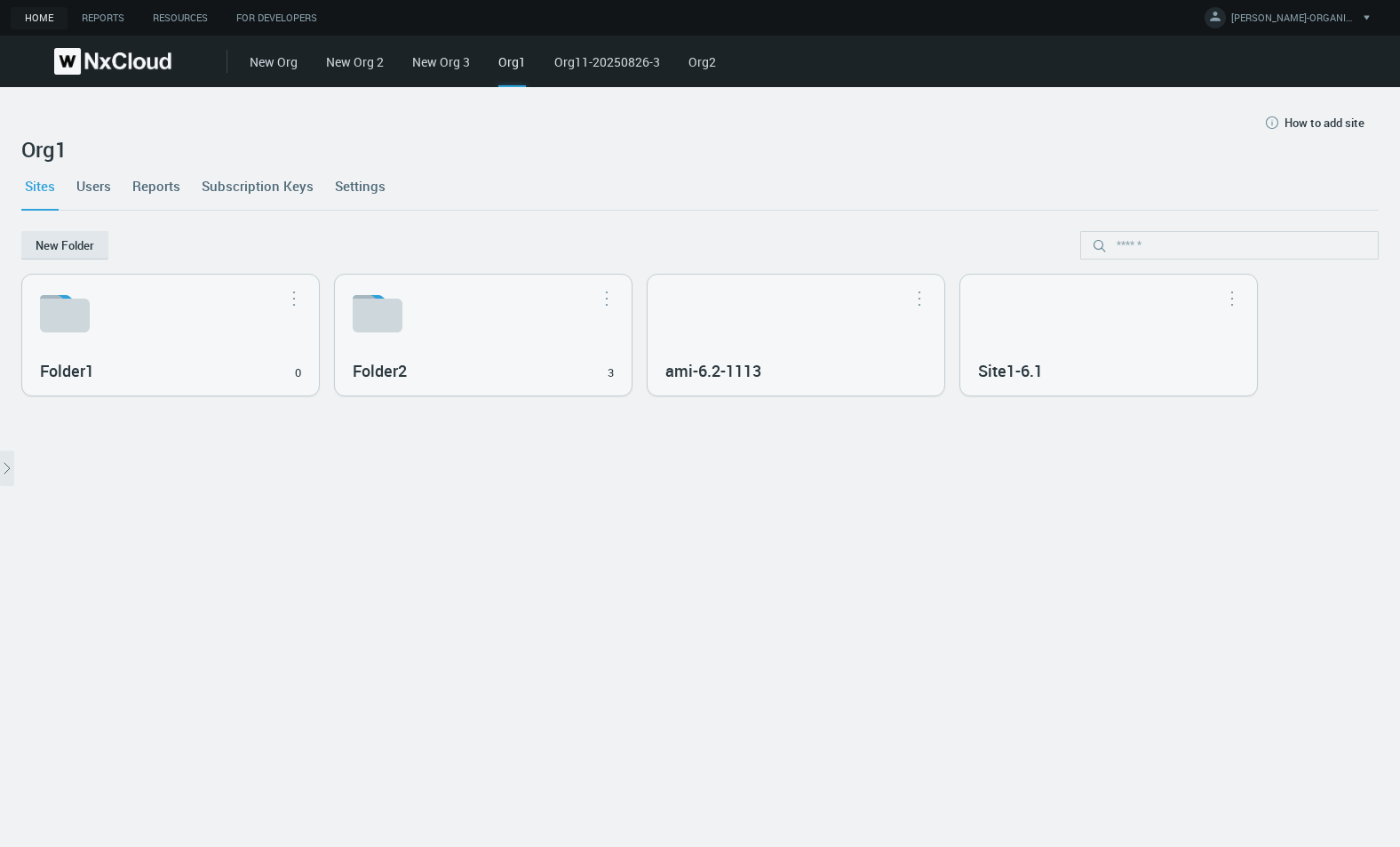
click at [1019, 345] on div "Site1-6.1" at bounding box center [1108, 335] width 296 height 120
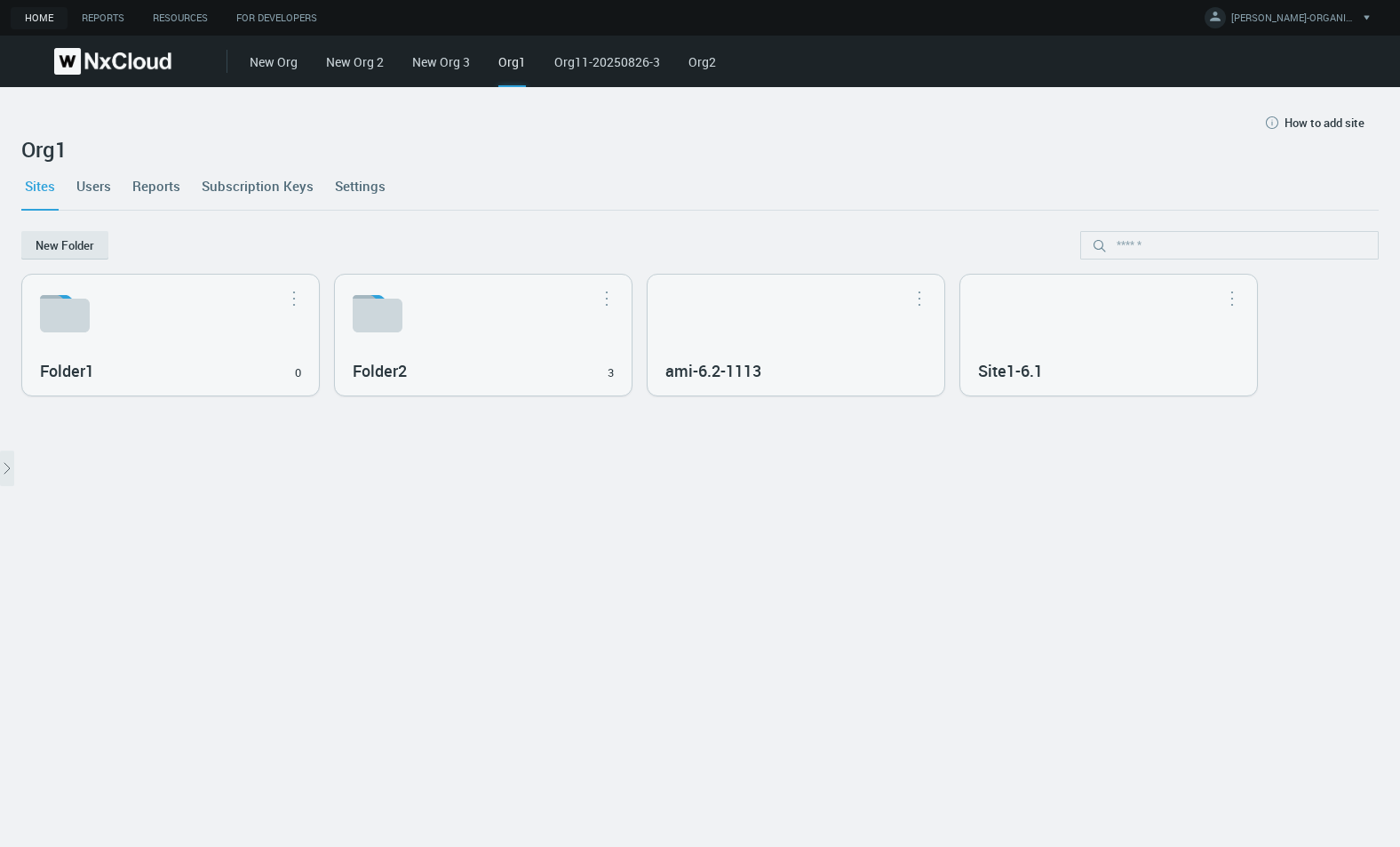
click at [1019, 345] on div "Site1-6.1" at bounding box center [1108, 335] width 296 height 120
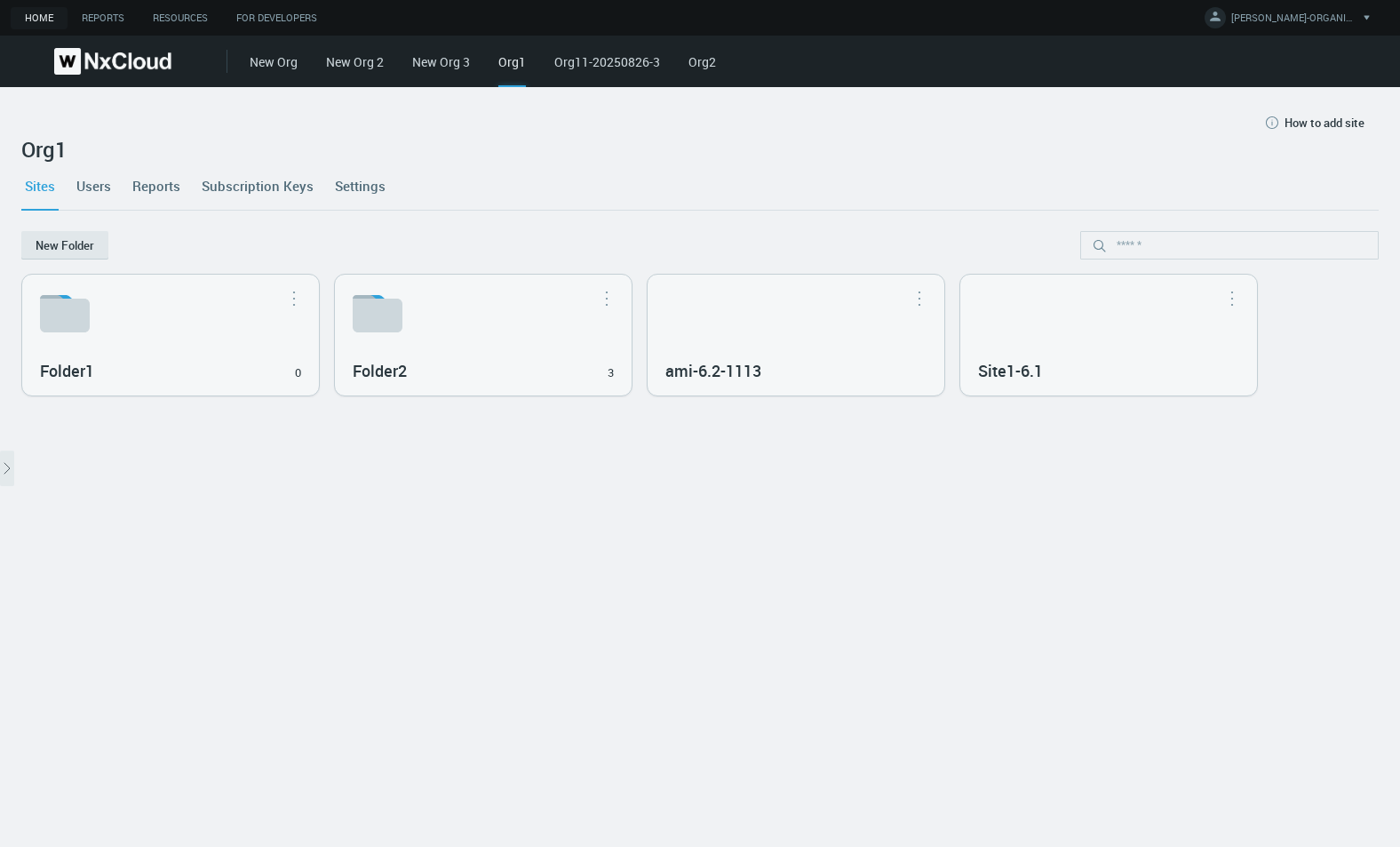
click at [1019, 345] on div "Site1-6.1" at bounding box center [1108, 335] width 296 height 120
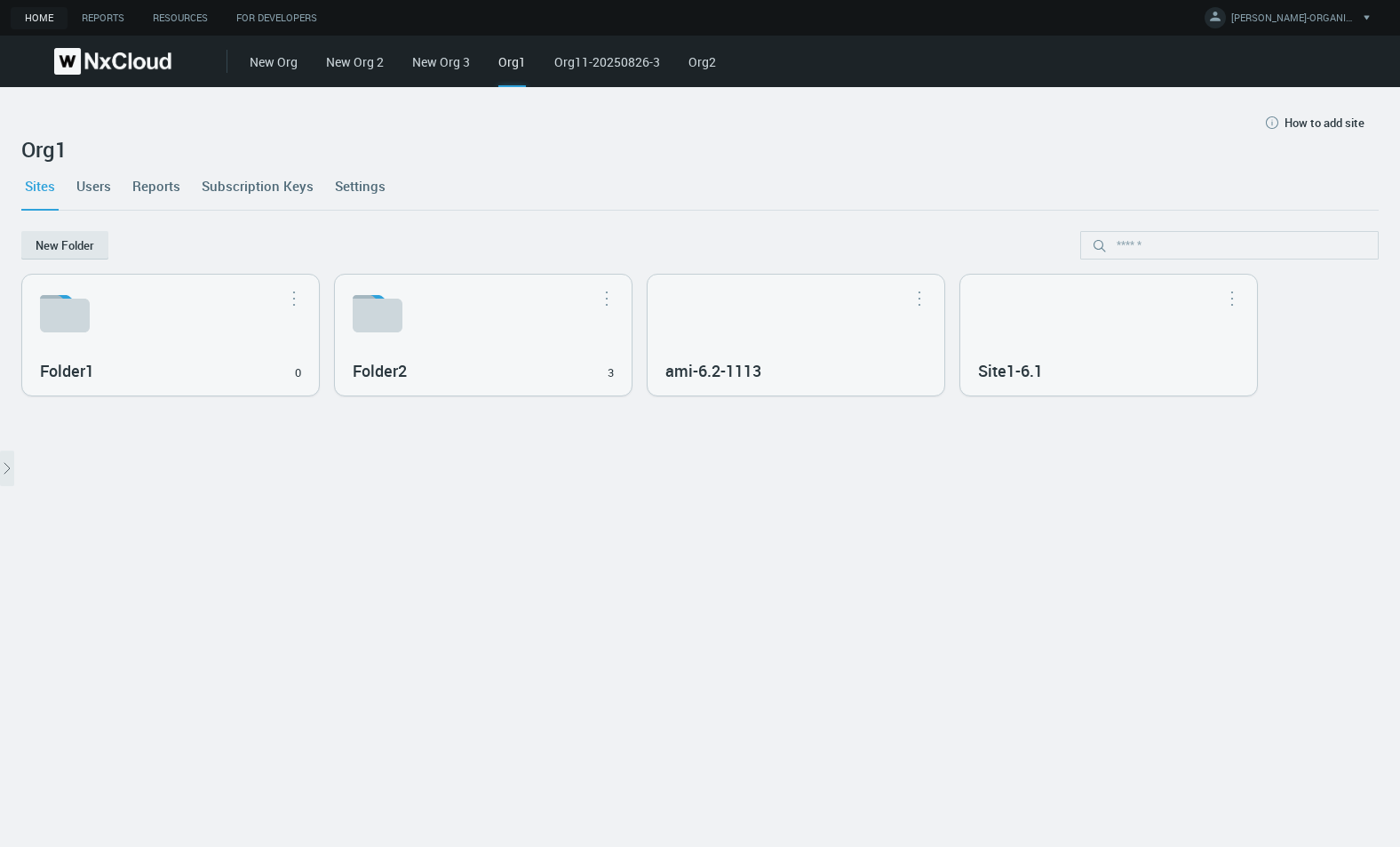
click at [1019, 345] on div "Site1-6.1" at bounding box center [1108, 335] width 296 height 120
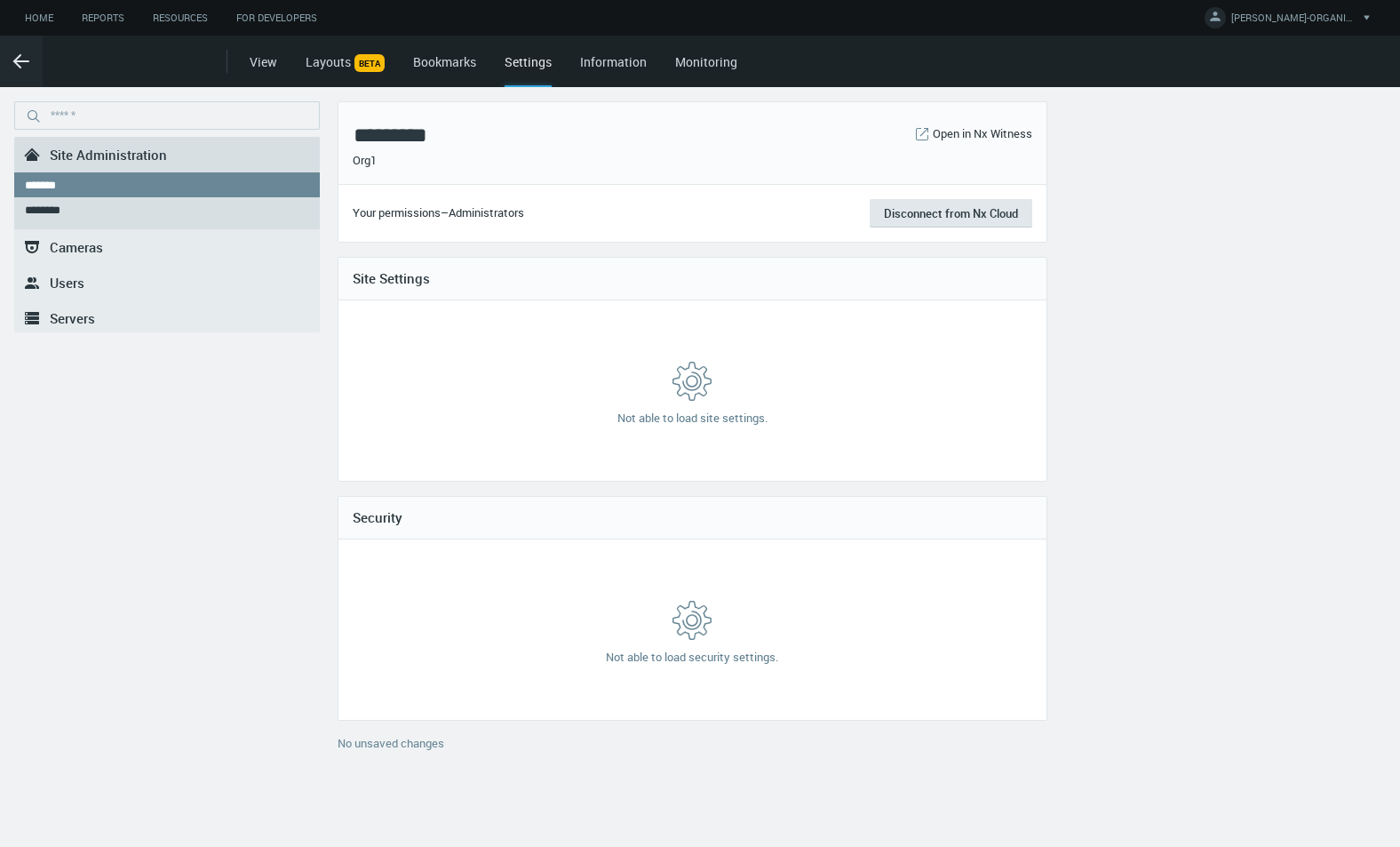
click at [90, 272] on link ".st0{fill-rule:evenodd;clip-rule:evenodd;fill:#2B383F;} Users" at bounding box center [167, 283] width 306 height 35
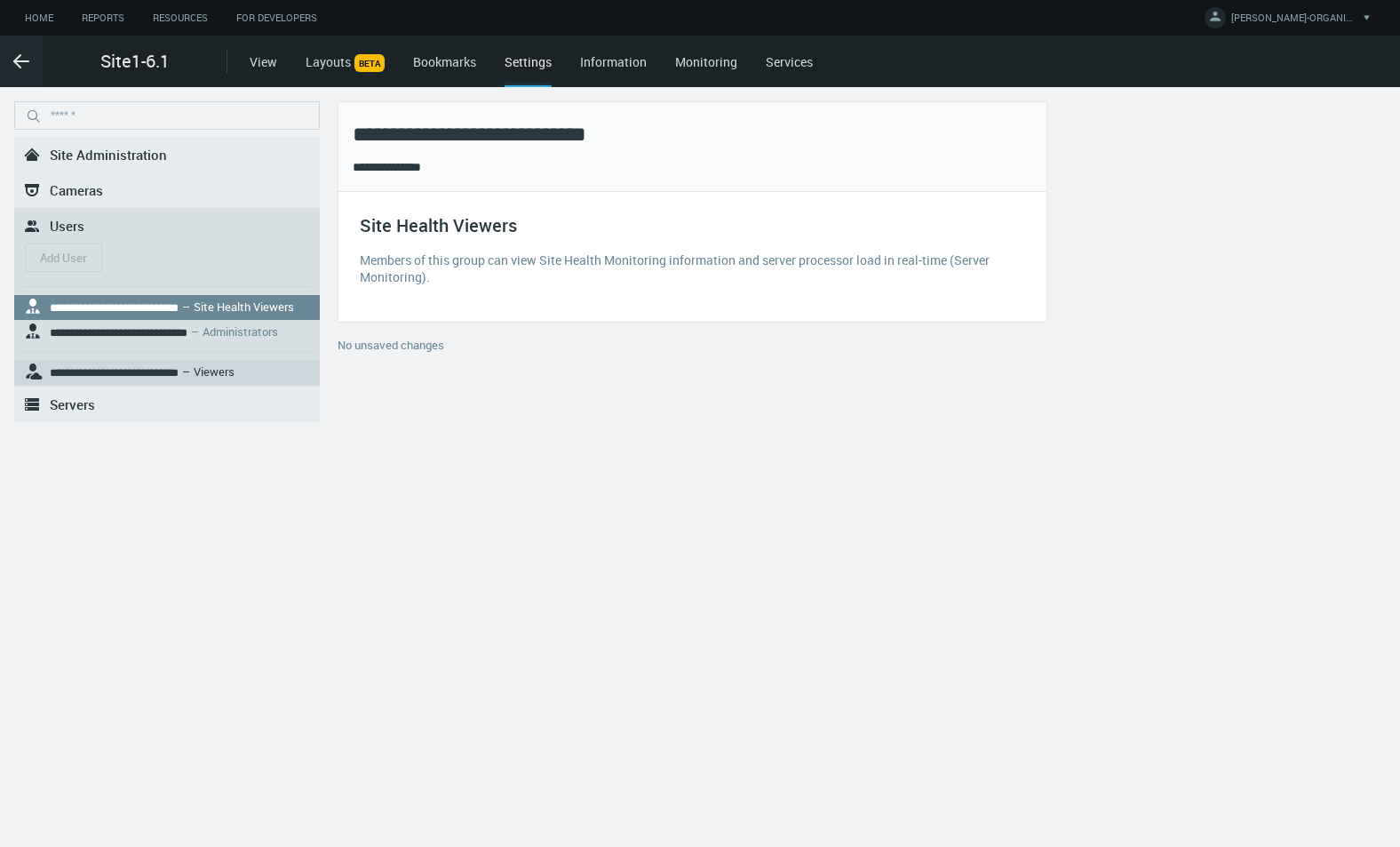
click at [152, 374] on nx-search-highlight "**********" at bounding box center [114, 373] width 129 height 11
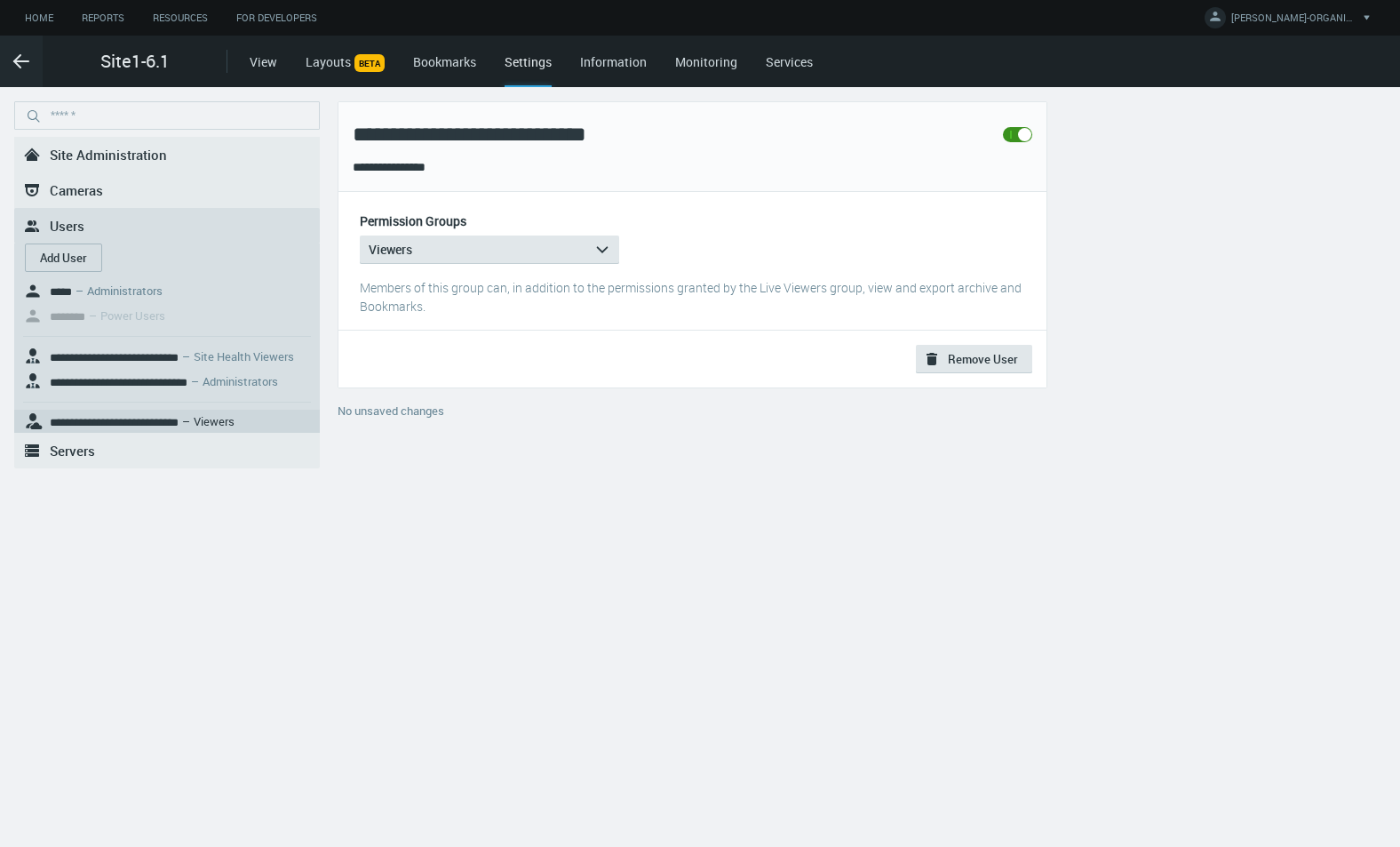
click at [179, 417] on nx-search-highlight "**********" at bounding box center [114, 423] width 129 height 11
click at [33, 19] on link "Home" at bounding box center [39, 19] width 57 height 22
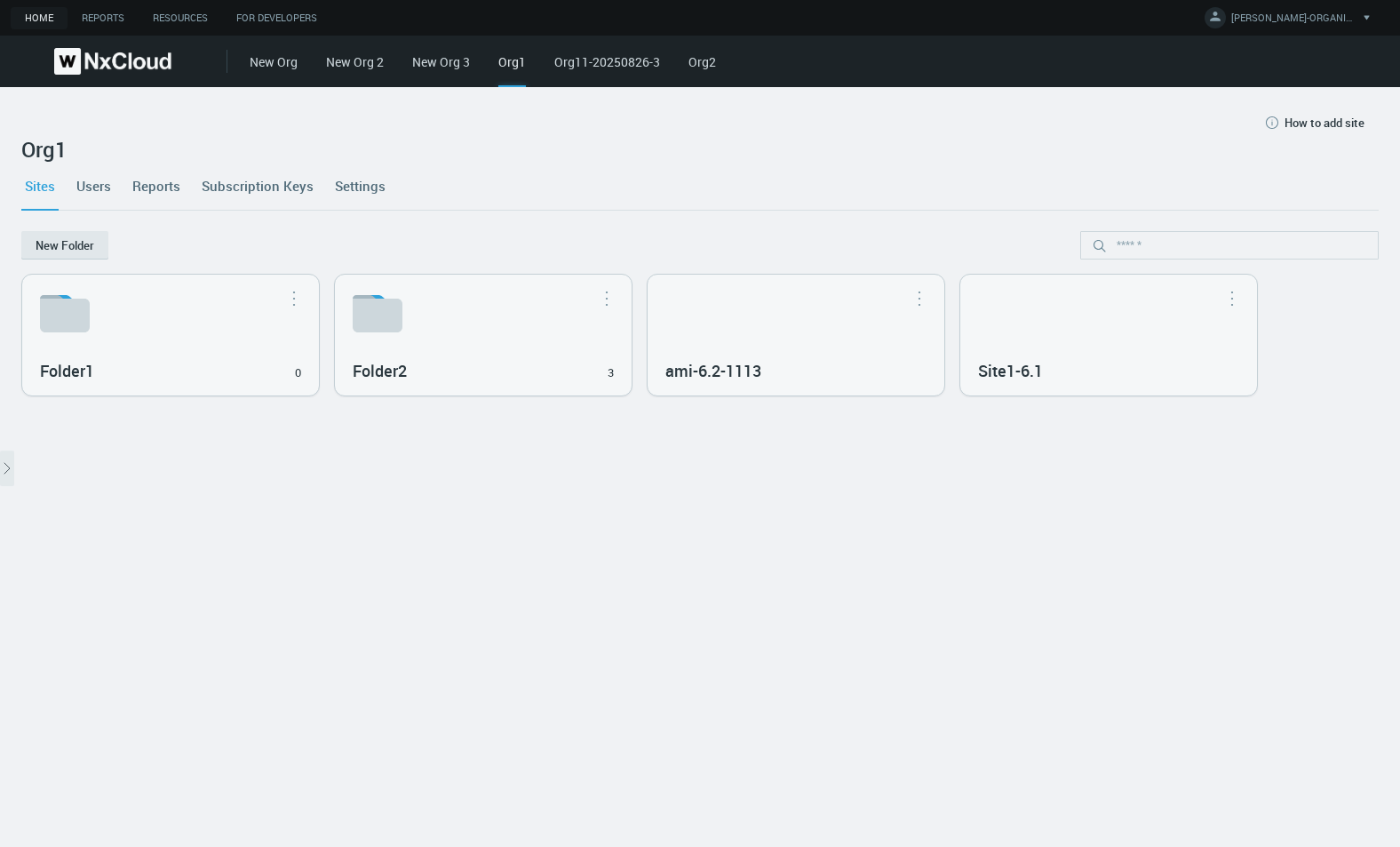
click at [97, 185] on link "Users" at bounding box center [94, 185] width 42 height 48
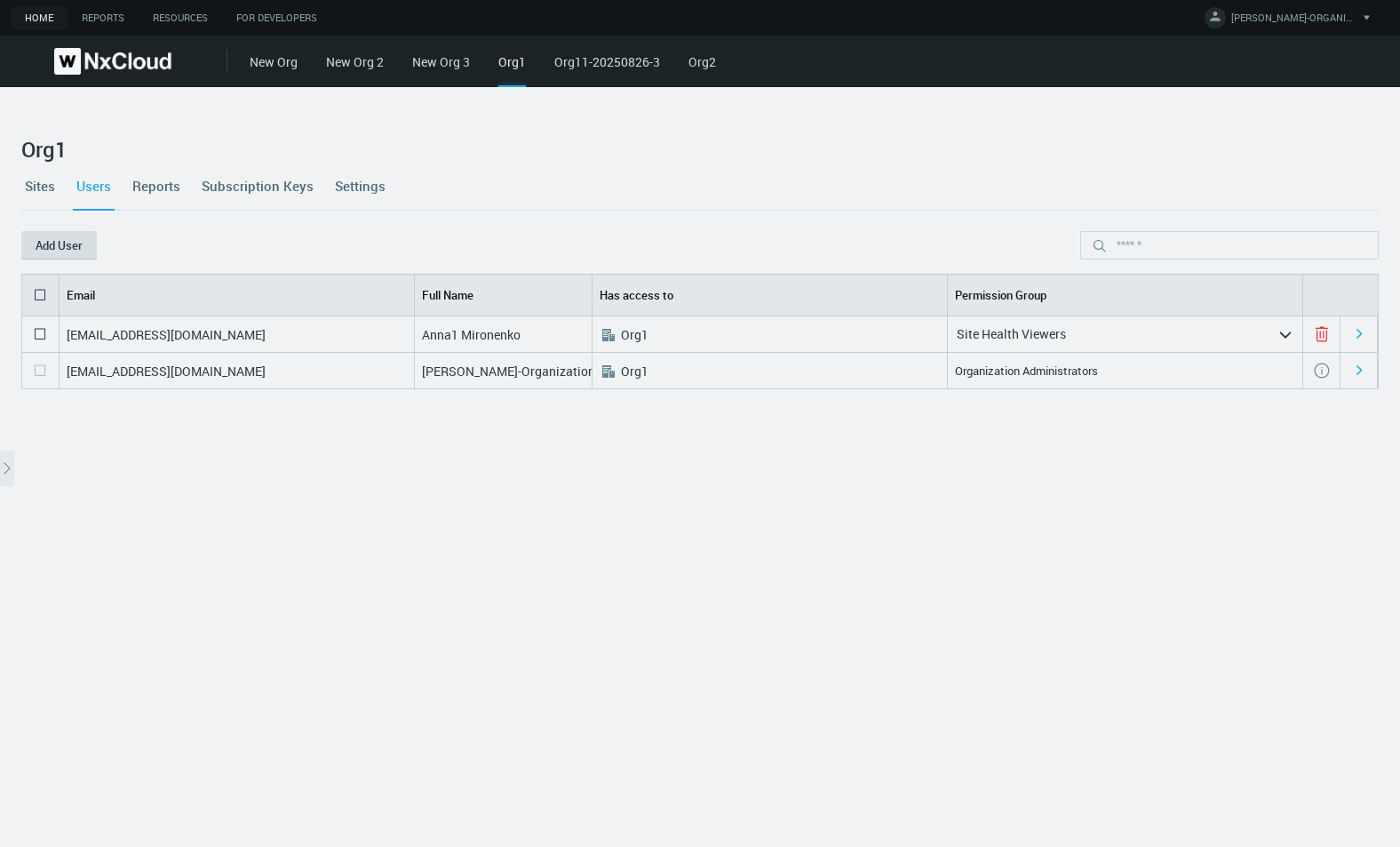
click at [41, 249] on button "Add User" at bounding box center [58, 245] width 75 height 29
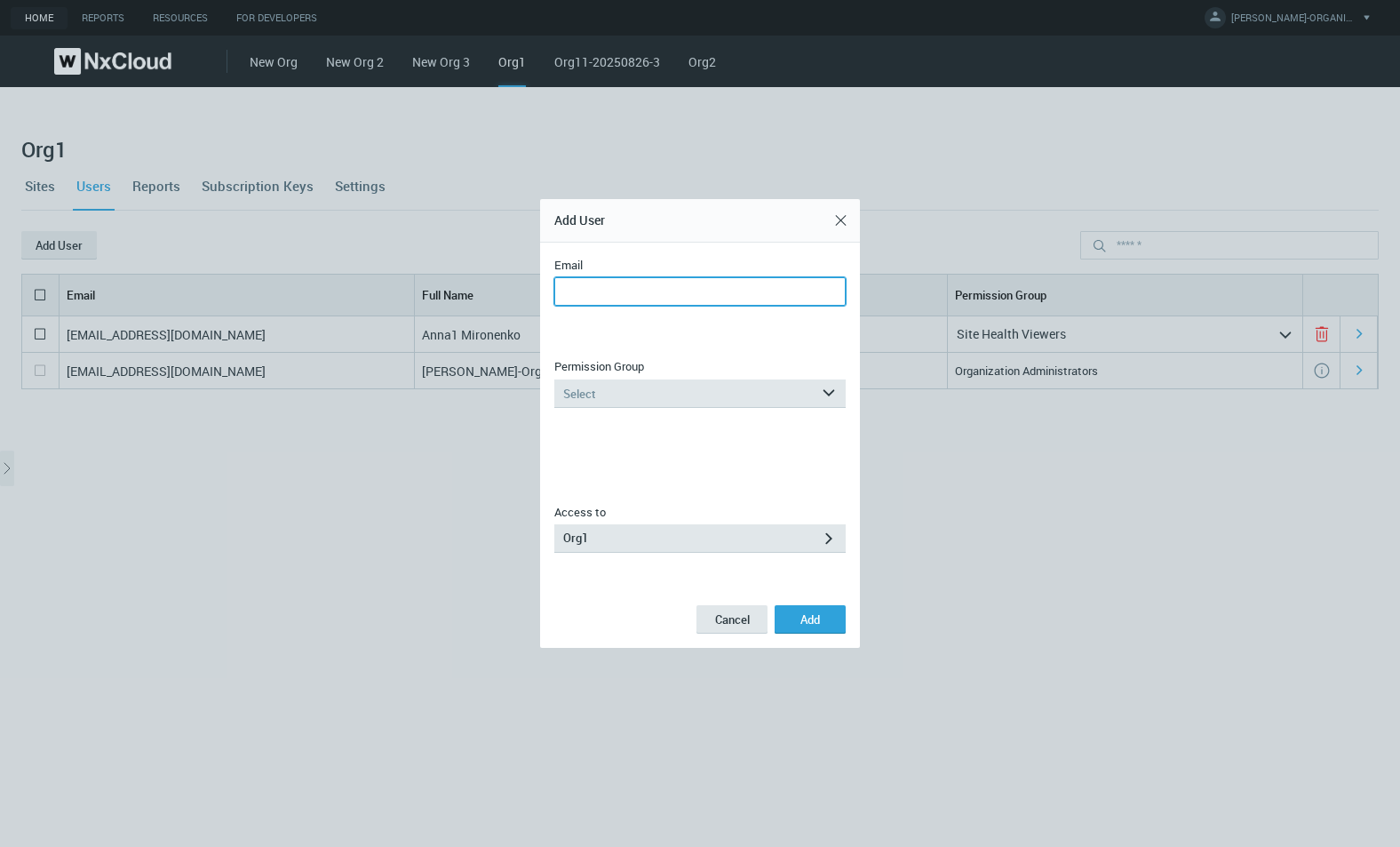
click at [719, 293] on input "Email" at bounding box center [700, 291] width 291 height 29
click at [637, 287] on input "**********" at bounding box center [700, 291] width 291 height 29
type input "**********"
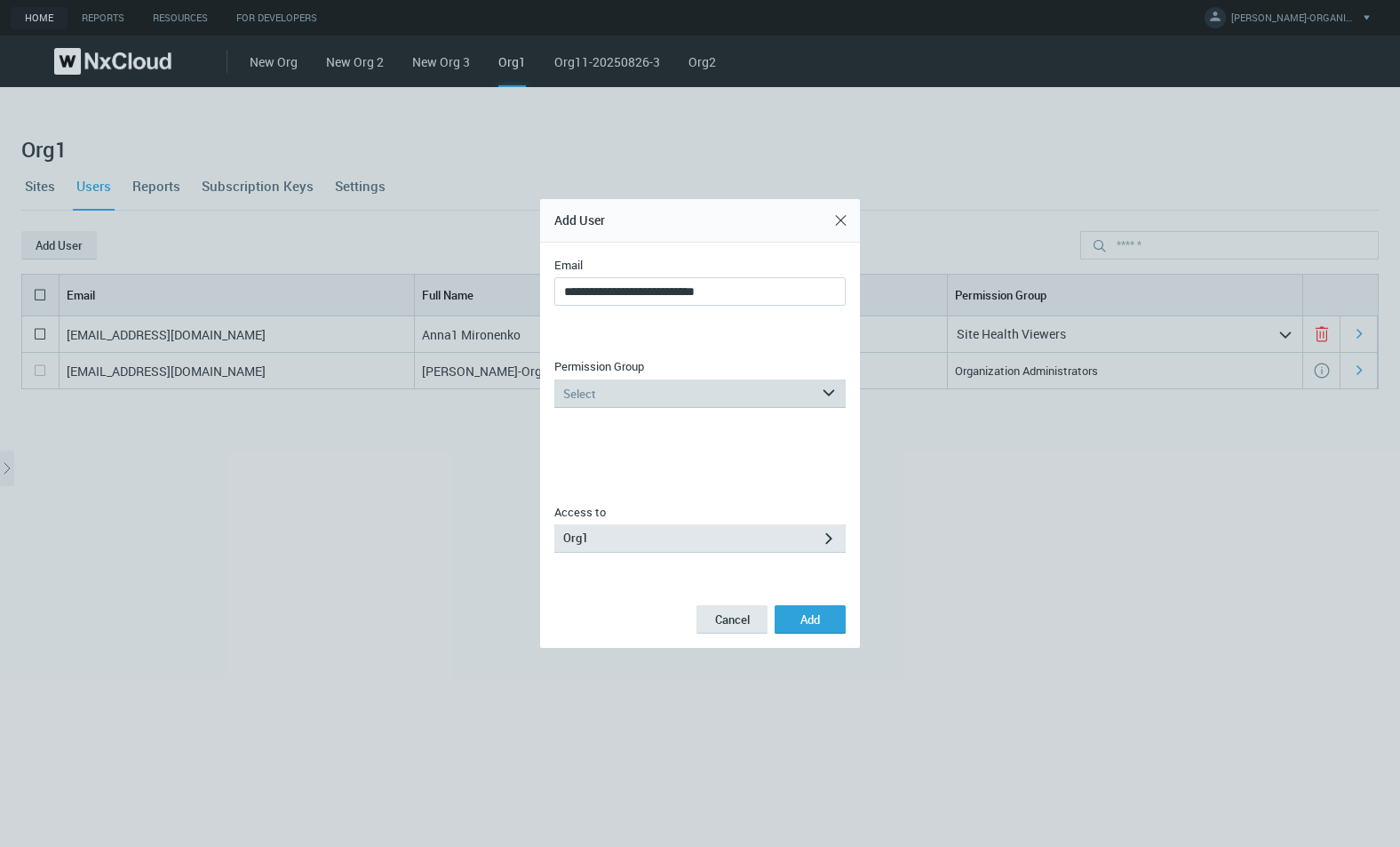
click at [650, 386] on div "Select" at bounding box center [687, 393] width 267 height 29
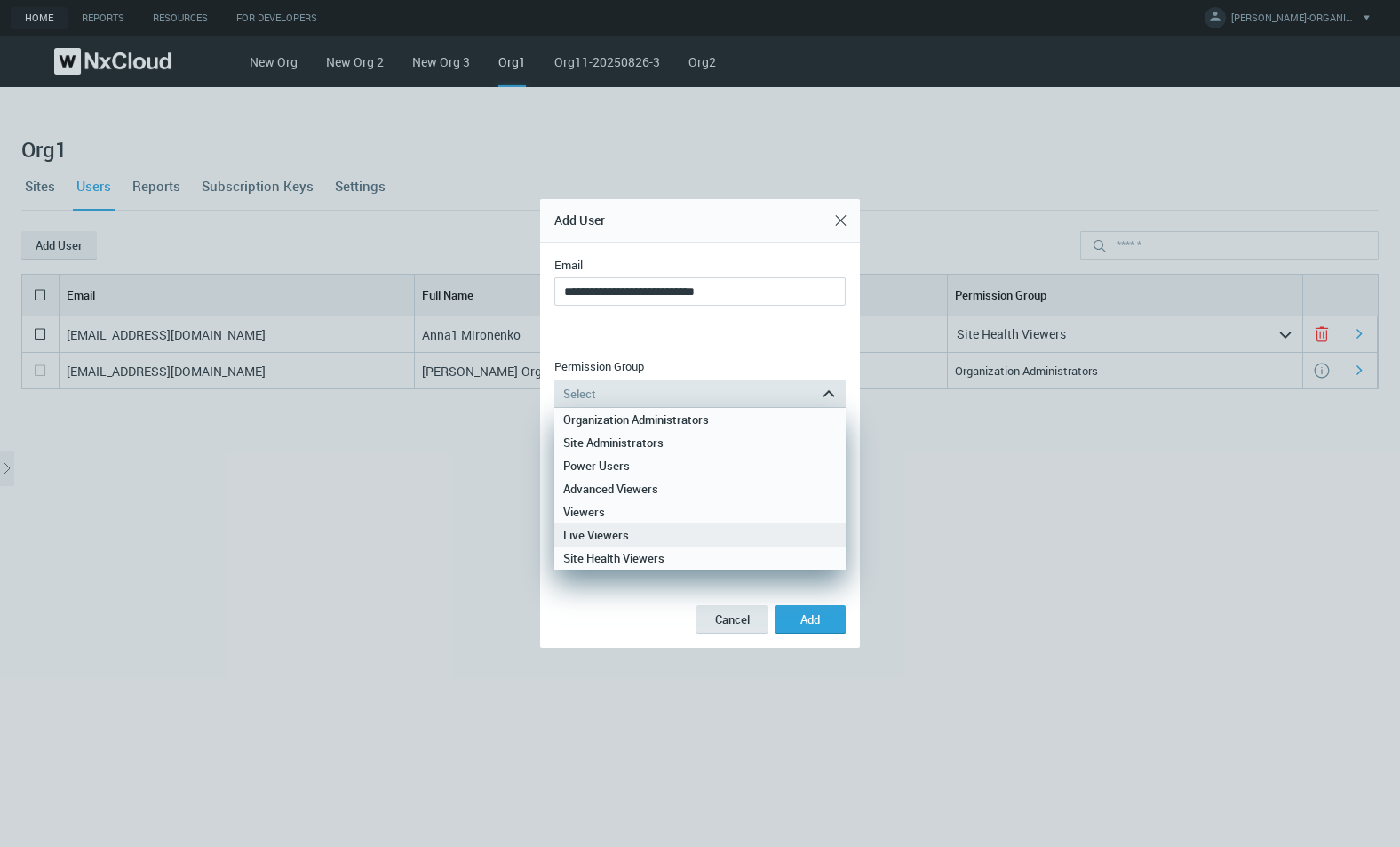
click at [627, 539] on div "Live Viewers" at bounding box center [700, 535] width 273 height 23
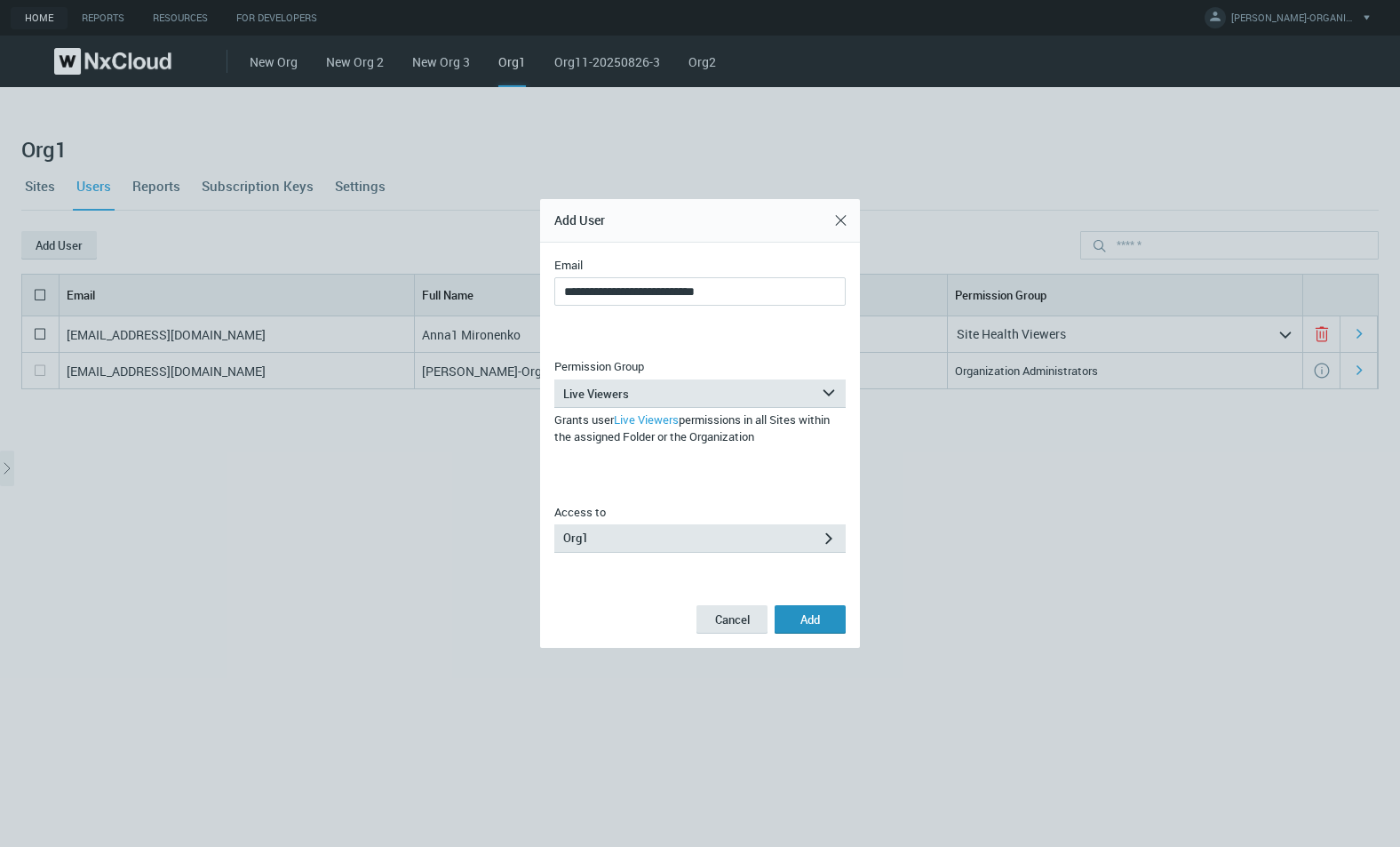
click at [806, 618] on span "Add" at bounding box center [810, 619] width 19 height 16
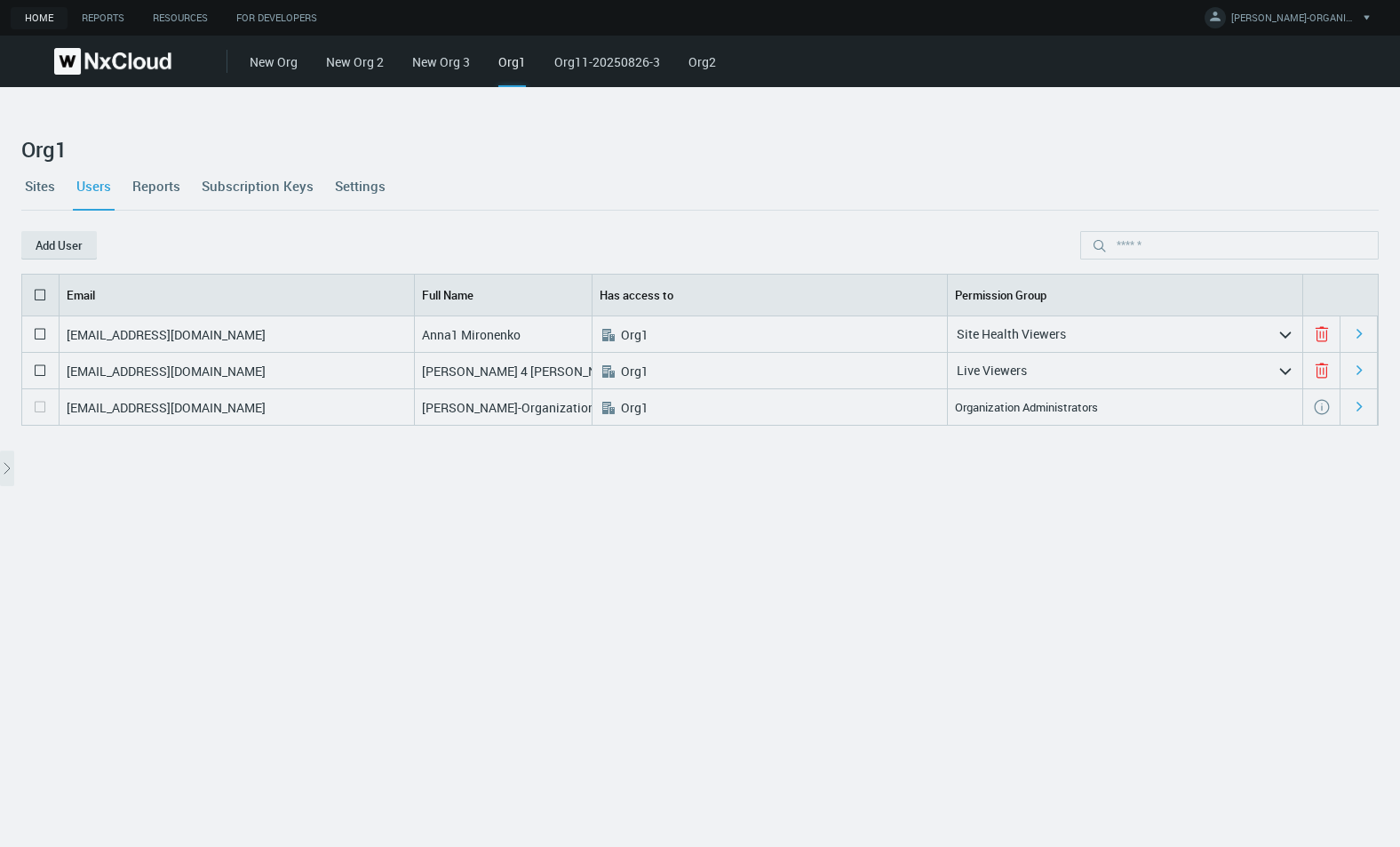
click at [44, 191] on link "Sites" at bounding box center [40, 185] width 37 height 48
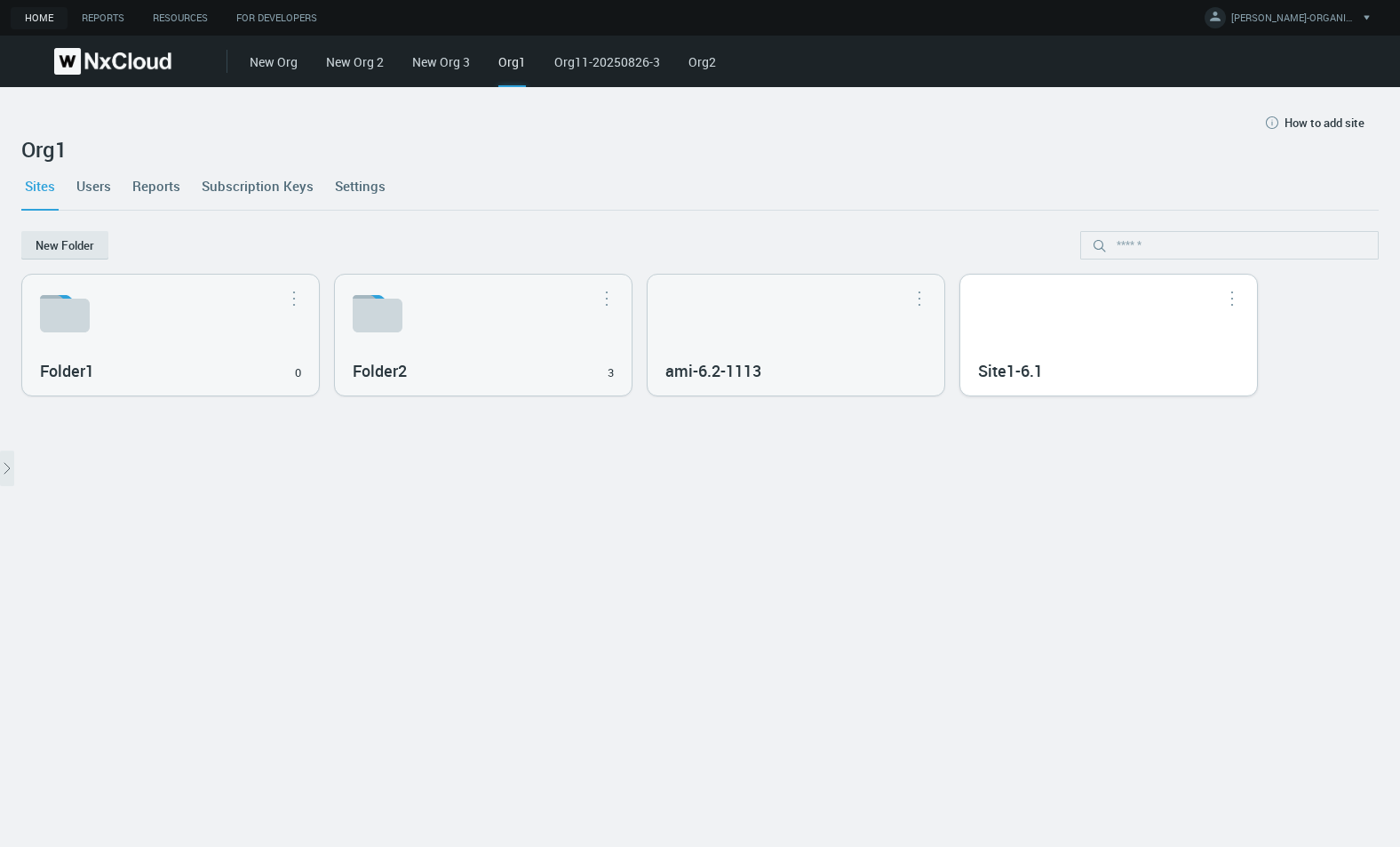
click at [1131, 353] on div "Site1-6.1" at bounding box center [1108, 335] width 296 height 120
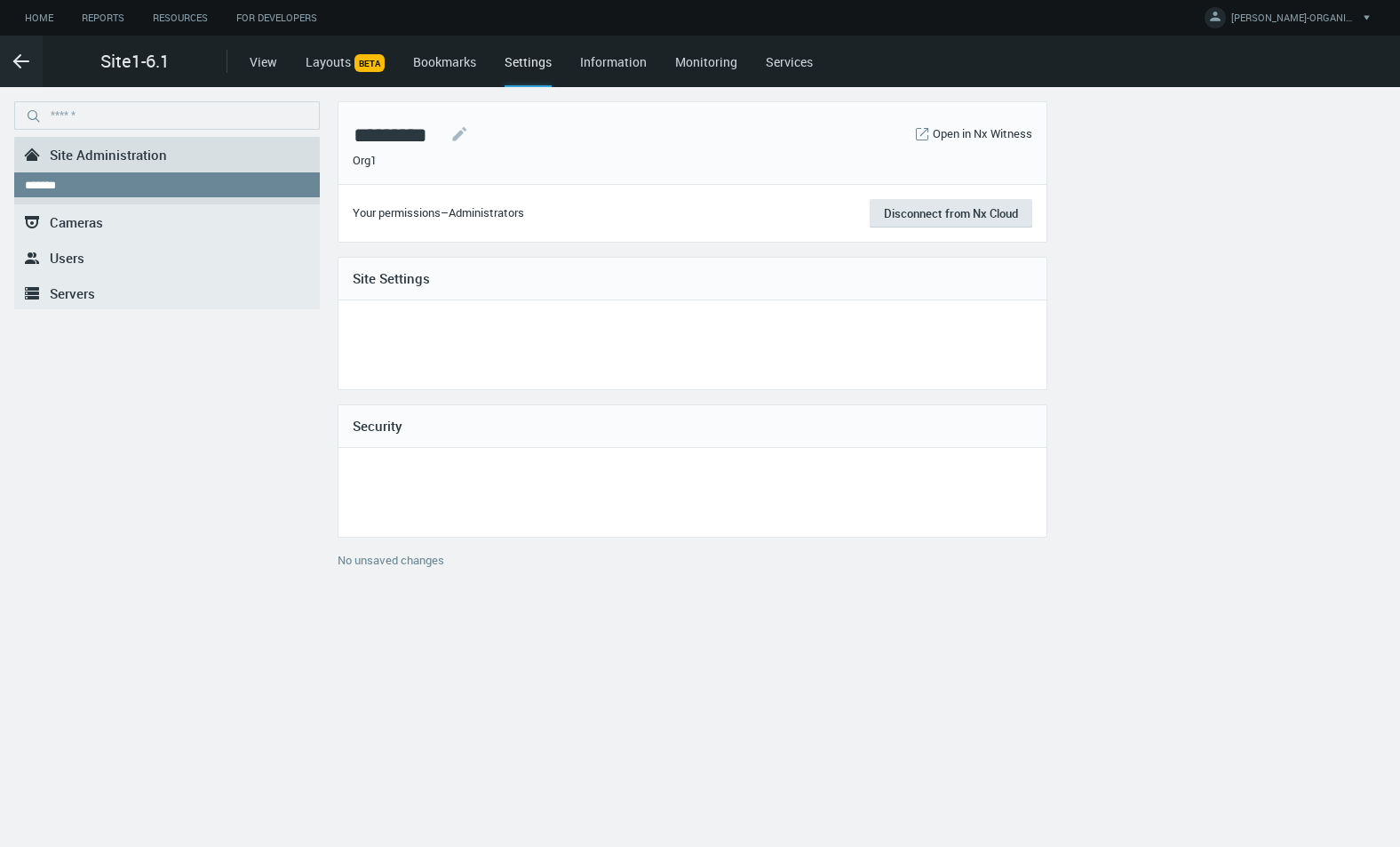
click at [121, 263] on link ".st0{fill-rule:evenodd;clip-rule:evenodd;fill:#2B383F;} Users" at bounding box center [167, 258] width 306 height 35
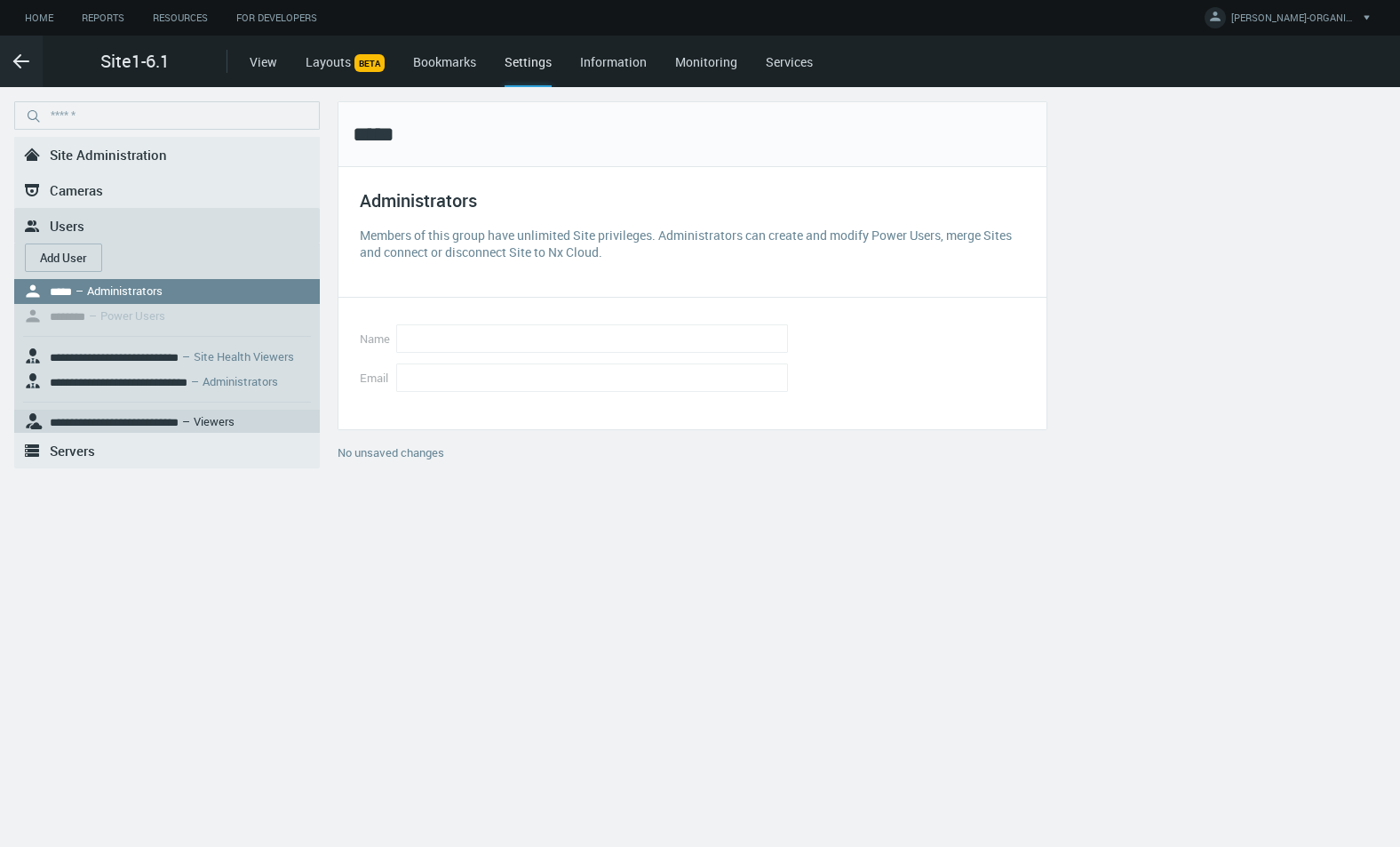
click at [179, 417] on nx-search-highlight "**********" at bounding box center [114, 423] width 129 height 11
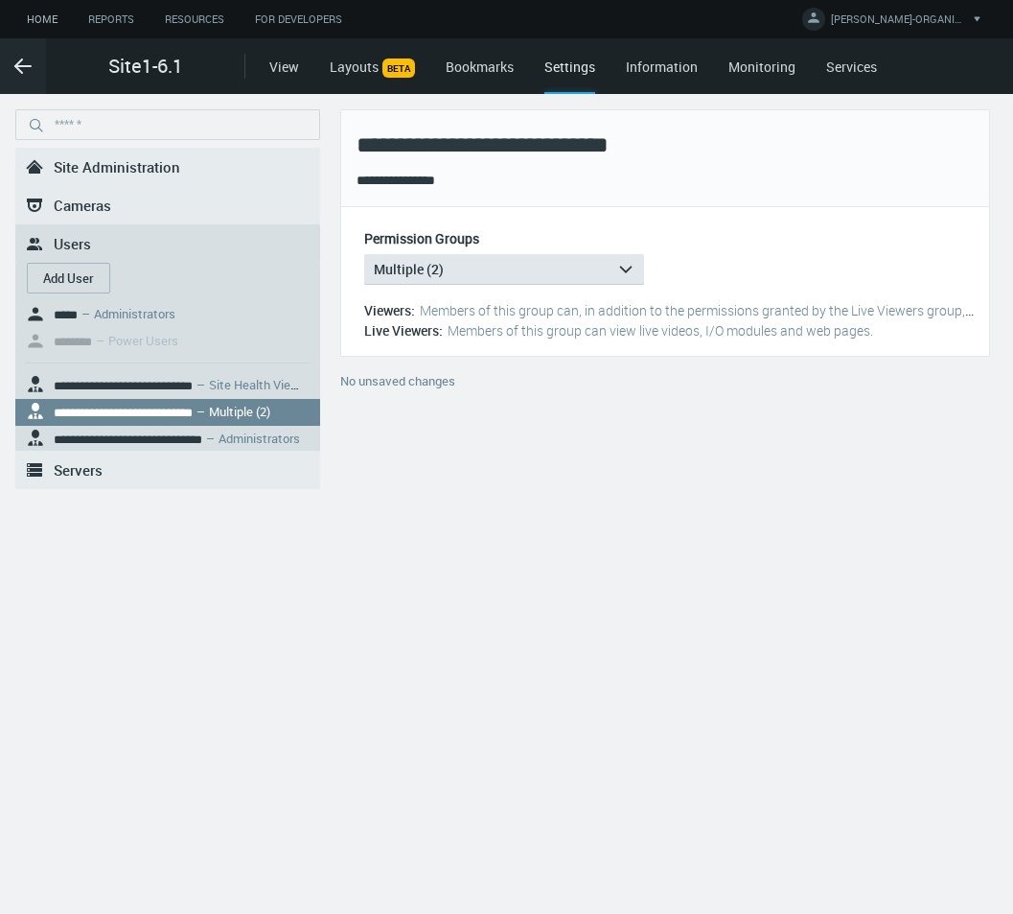
click at [43, 20] on link "Home" at bounding box center [42, 20] width 61 height 24
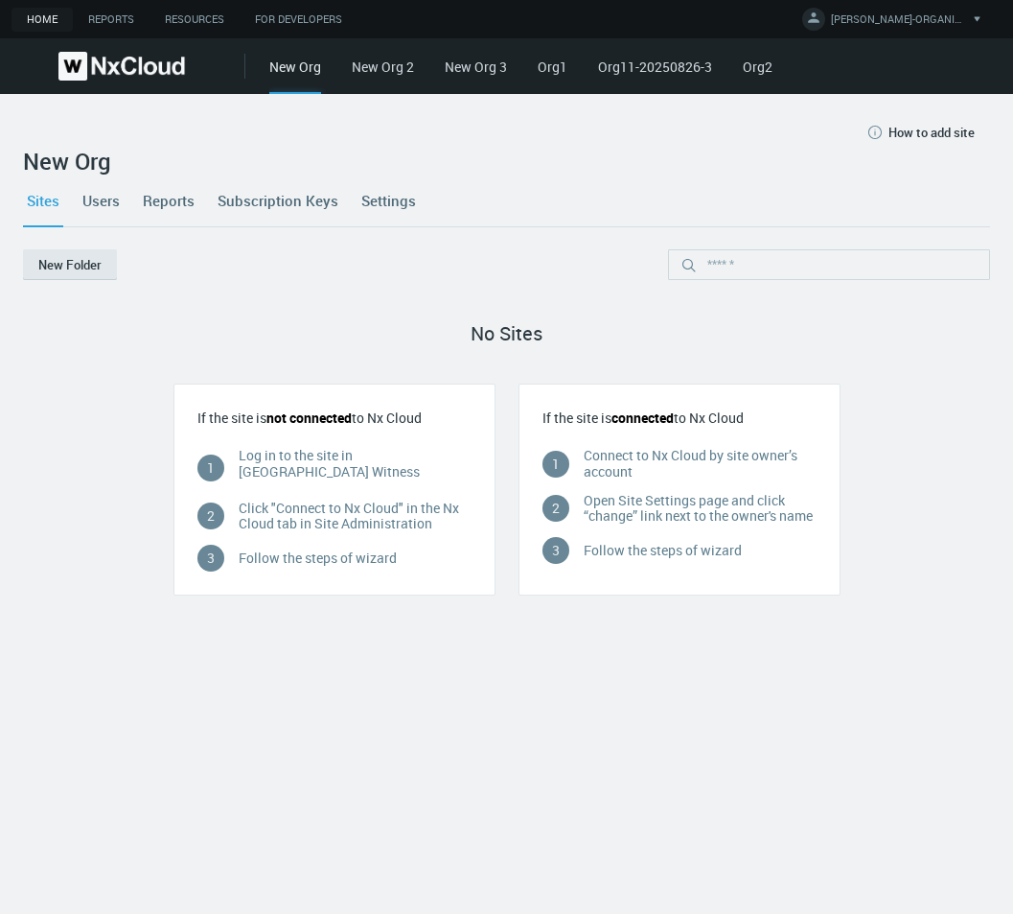
click at [458, 71] on link "New Org 3" at bounding box center [476, 67] width 62 height 18
click at [565, 61] on link "Org1" at bounding box center [553, 67] width 30 height 18
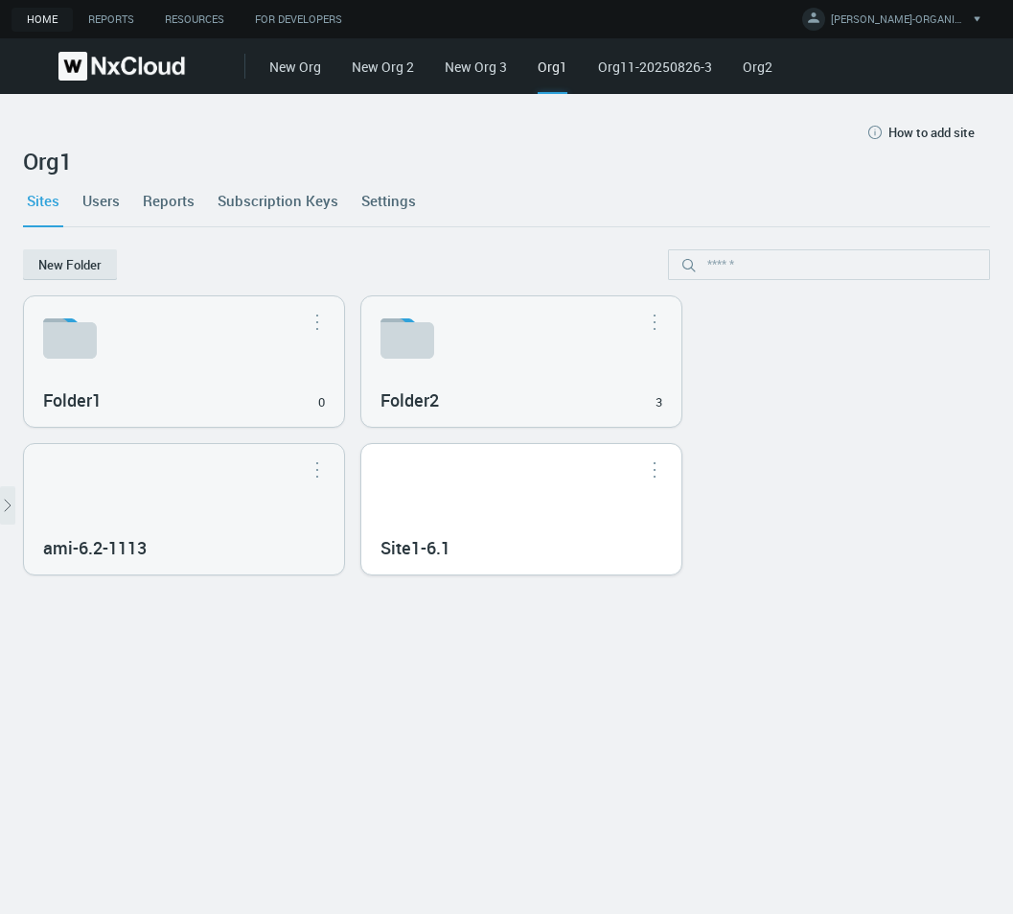
click at [459, 515] on div "Site1-6.1" at bounding box center [521, 509] width 320 height 130
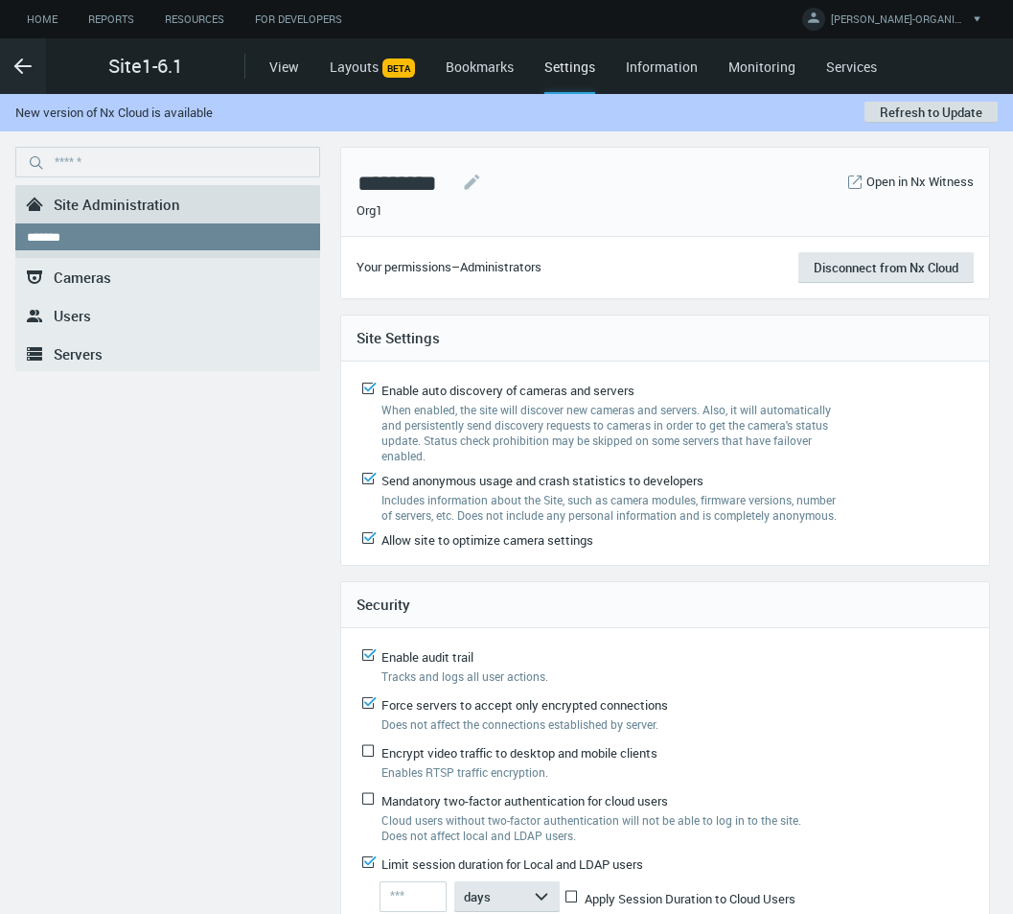
click at [935, 116] on button "Refresh to Update" at bounding box center [931, 112] width 133 height 21
